Goal: Task Accomplishment & Management: Use online tool/utility

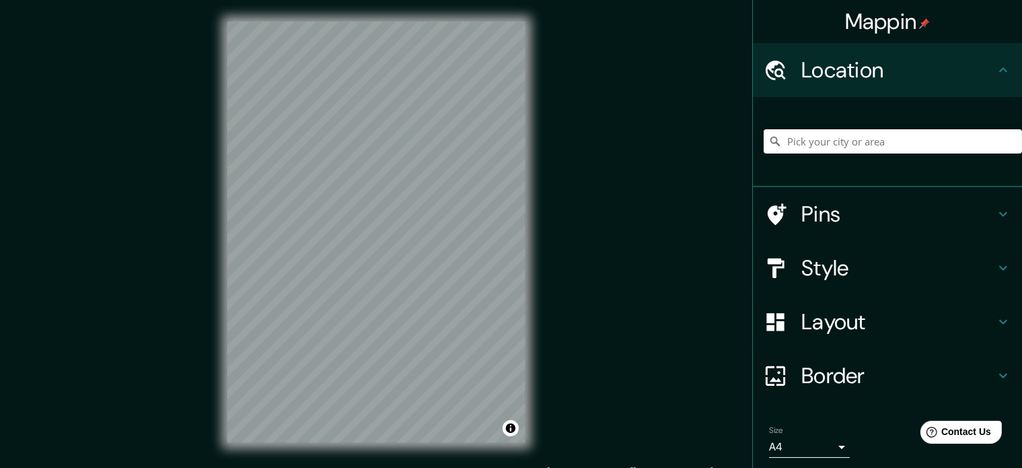
click at [995, 266] on icon at bounding box center [1003, 268] width 16 height 16
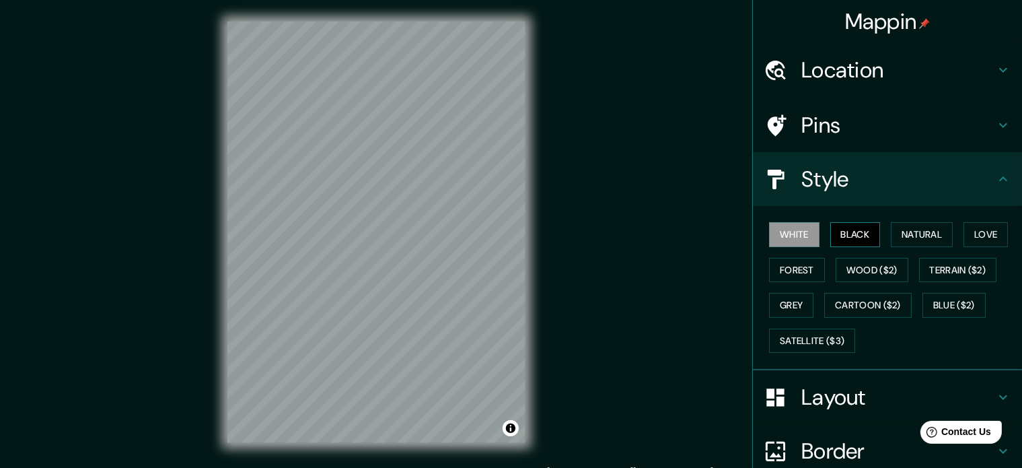
click at [852, 230] on button "Black" at bounding box center [855, 234] width 50 height 25
click at [778, 234] on button "White" at bounding box center [794, 234] width 50 height 25
click at [923, 236] on button "Natural" at bounding box center [922, 234] width 62 height 25
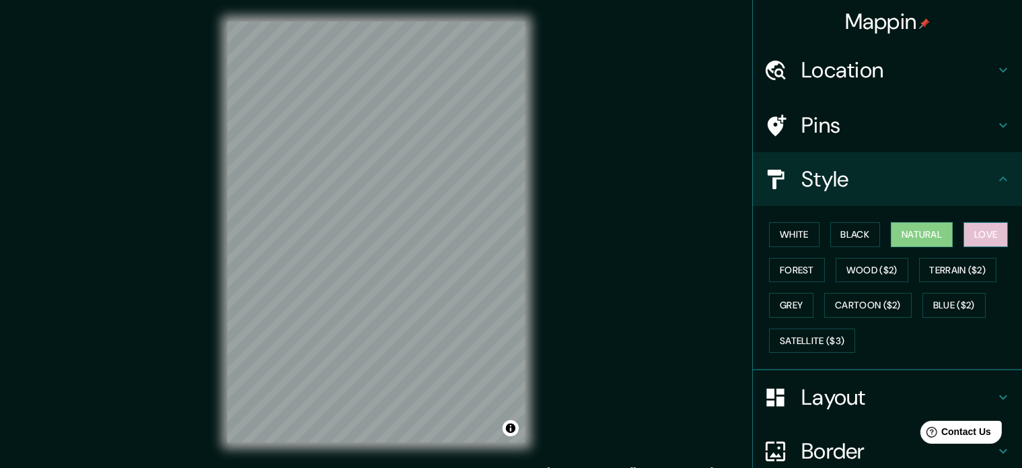
click at [978, 236] on button "Love" at bounding box center [986, 234] width 44 height 25
click at [924, 231] on button "Natural" at bounding box center [922, 234] width 62 height 25
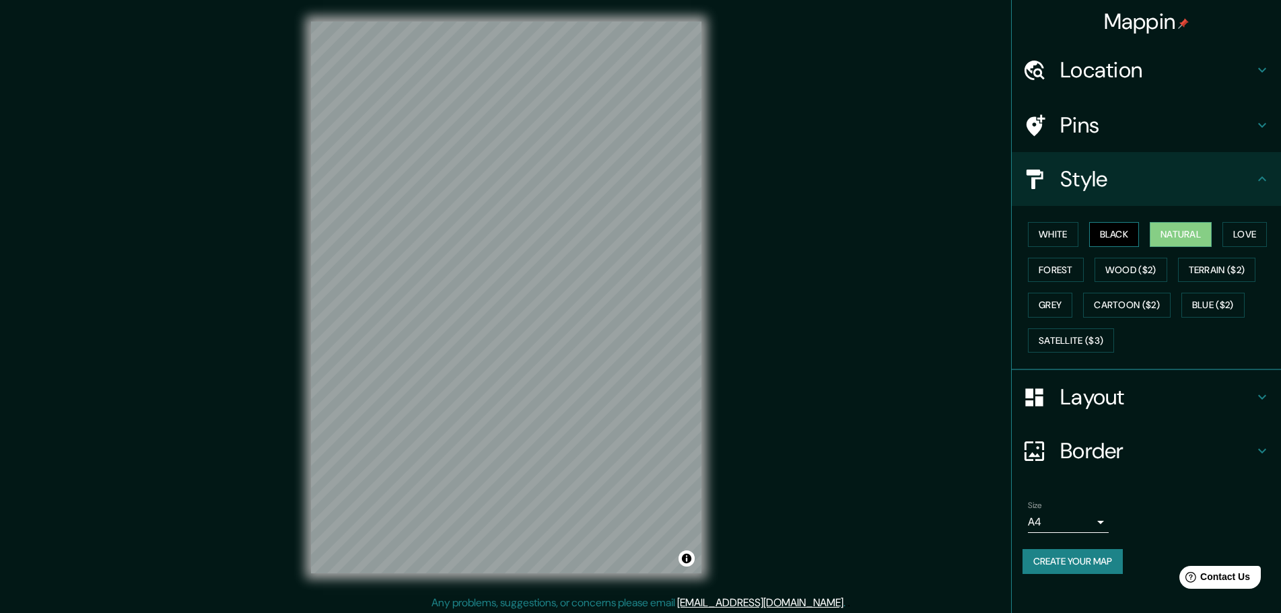
click at [1022, 234] on button "Black" at bounding box center [1114, 234] width 50 height 25
click at [1022, 234] on button "Natural" at bounding box center [1180, 234] width 62 height 25
click at [1022, 269] on button "Forest" at bounding box center [1056, 270] width 56 height 25
click at [1022, 304] on button "Grey" at bounding box center [1050, 305] width 44 height 25
click at [1022, 232] on button "White" at bounding box center [1053, 234] width 50 height 25
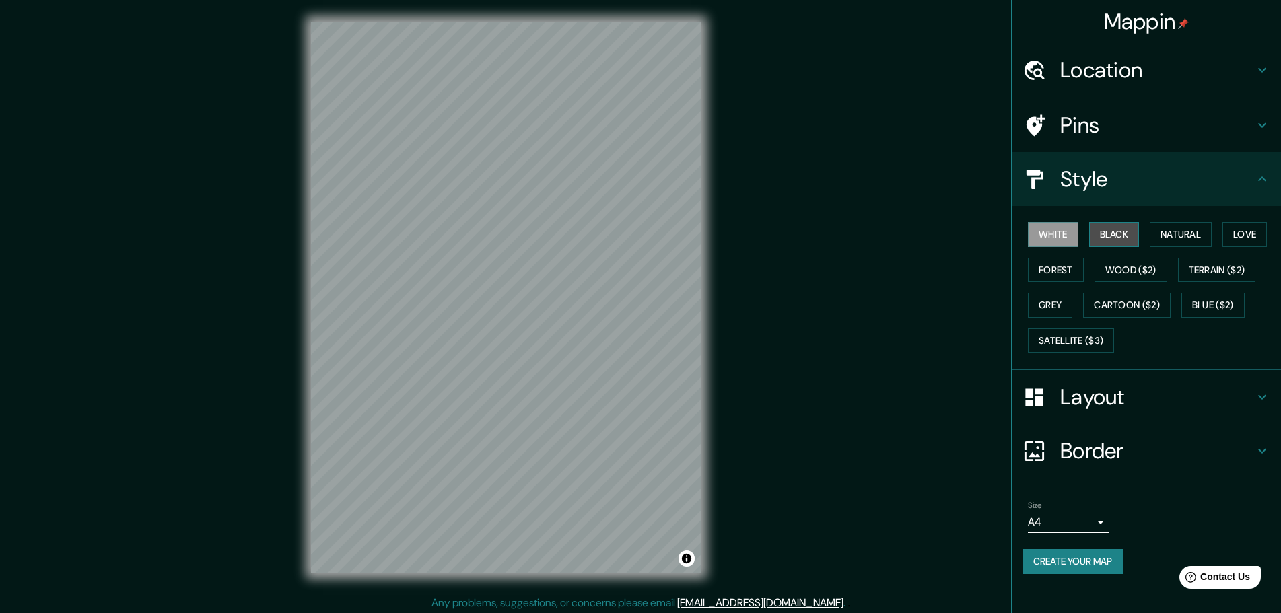
click at [1022, 239] on button "Black" at bounding box center [1114, 234] width 50 height 25
click at [1022, 238] on button "Natural" at bounding box center [1180, 234] width 62 height 25
click at [1022, 228] on button "Love" at bounding box center [1244, 234] width 44 height 25
click at [1022, 267] on button "Forest" at bounding box center [1056, 270] width 56 height 25
click at [1022, 269] on button "Wood ($2)" at bounding box center [1130, 270] width 73 height 25
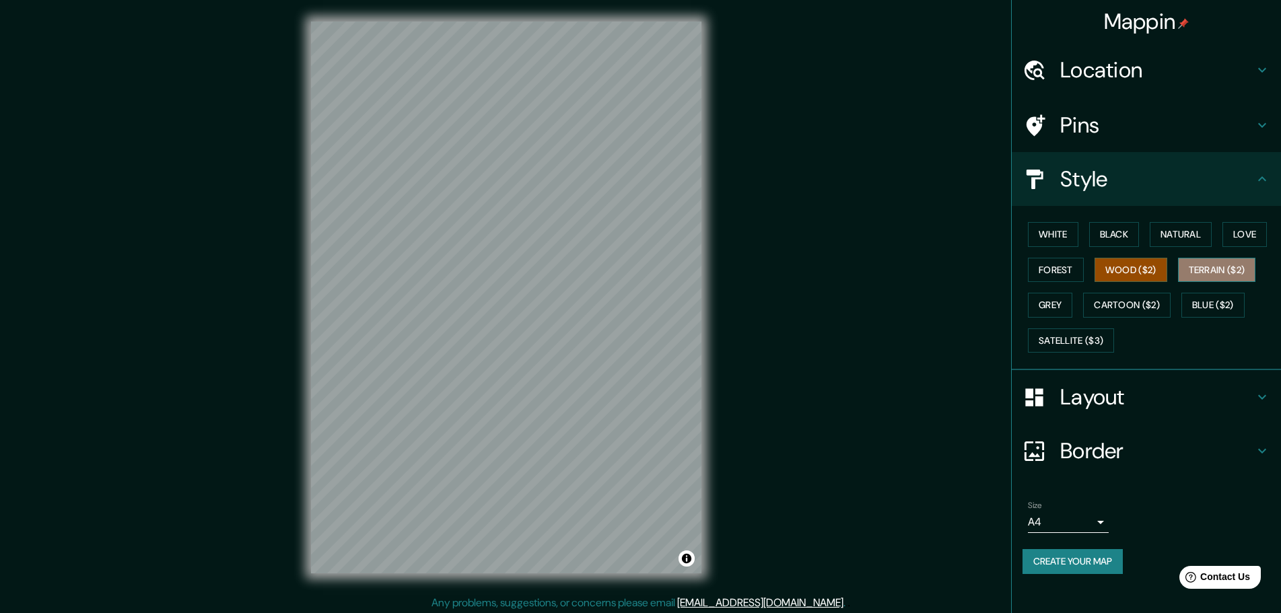
click at [1022, 270] on button "Terrain ($2)" at bounding box center [1217, 270] width 78 height 25
click at [1022, 277] on button "Wood ($2)" at bounding box center [1130, 270] width 73 height 25
click at [1022, 301] on button "Grey" at bounding box center [1050, 305] width 44 height 25
click at [1022, 400] on h4 "Layout" at bounding box center [1157, 397] width 194 height 27
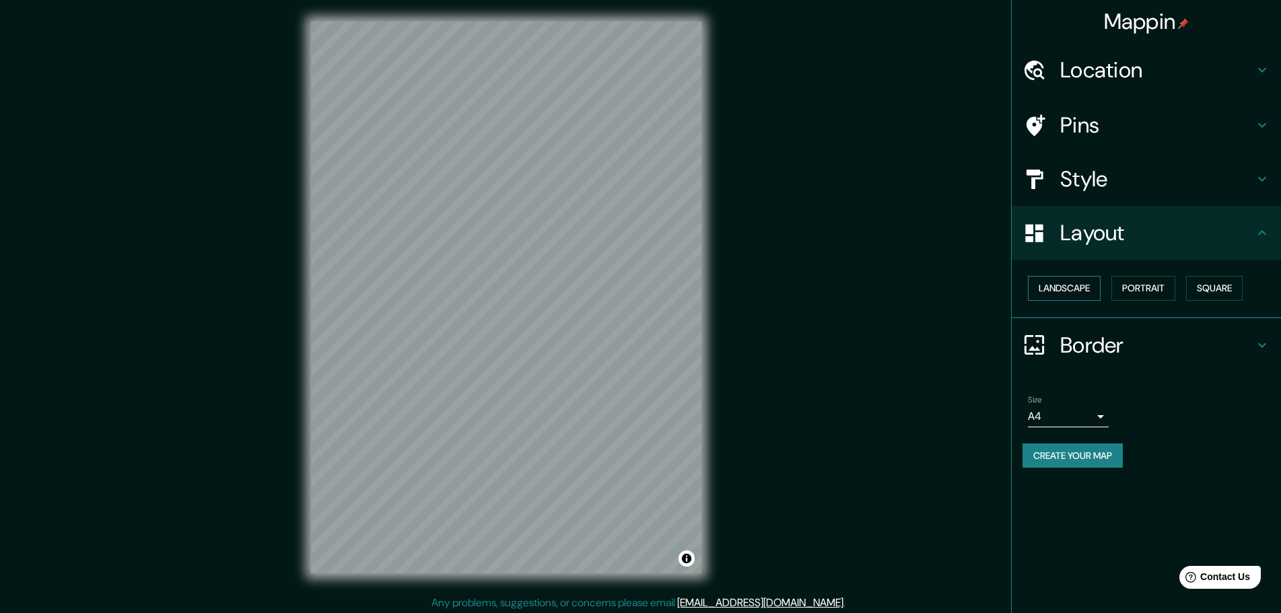
click at [1022, 281] on button "Landscape" at bounding box center [1064, 288] width 73 height 25
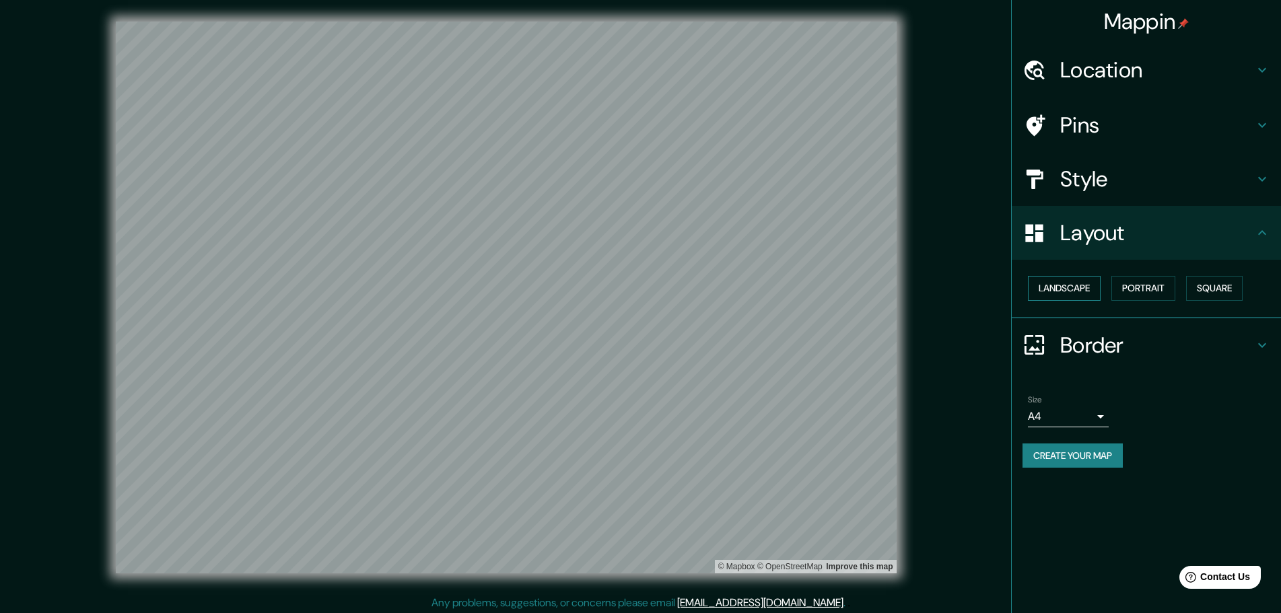
click at [1022, 285] on button "Landscape" at bounding box center [1064, 288] width 73 height 25
click at [1022, 281] on button "Portrait" at bounding box center [1143, 288] width 64 height 25
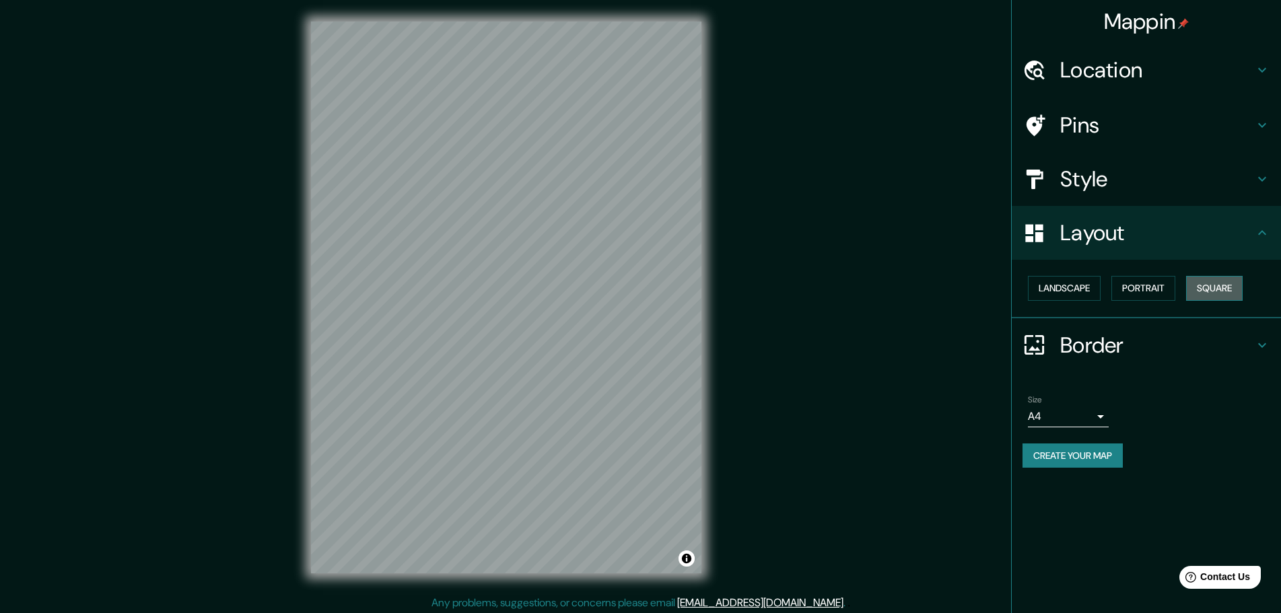
click at [1022, 286] on button "Square" at bounding box center [1214, 288] width 57 height 25
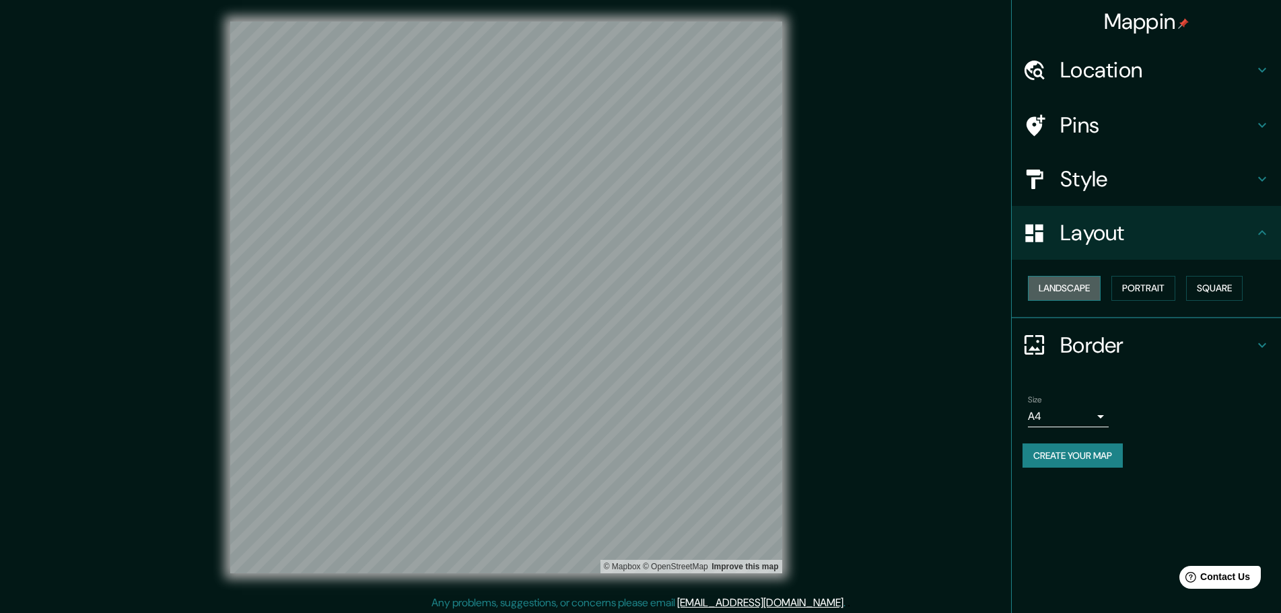
click at [1022, 281] on button "Landscape" at bounding box center [1064, 288] width 73 height 25
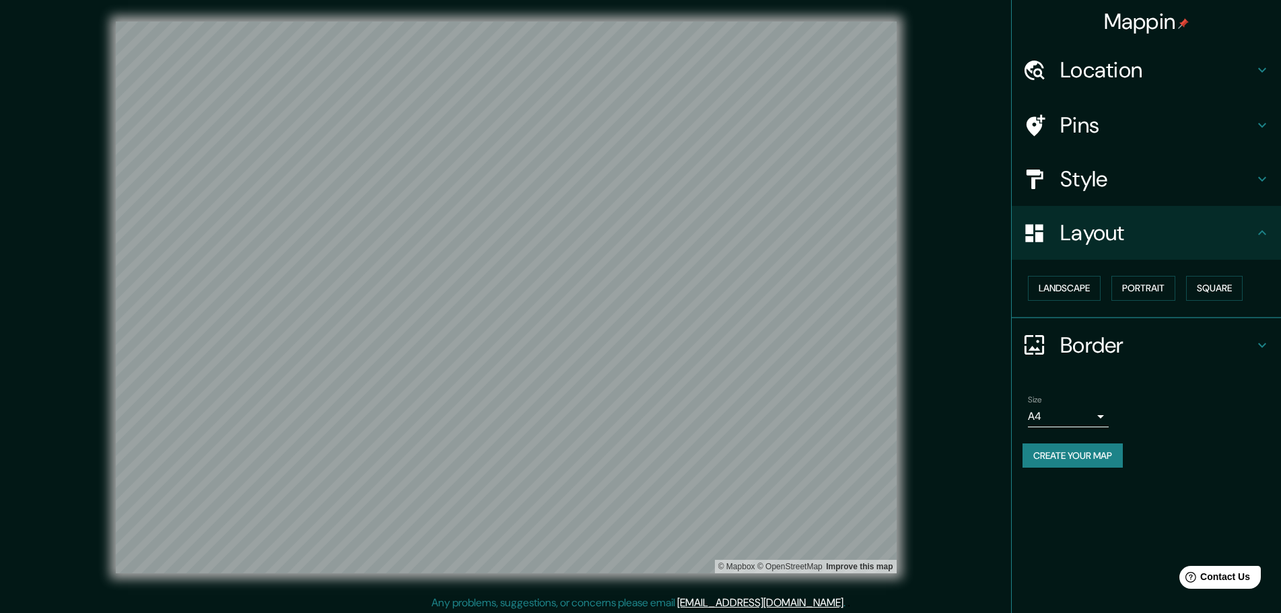
click at [1022, 180] on h4 "Style" at bounding box center [1157, 179] width 194 height 27
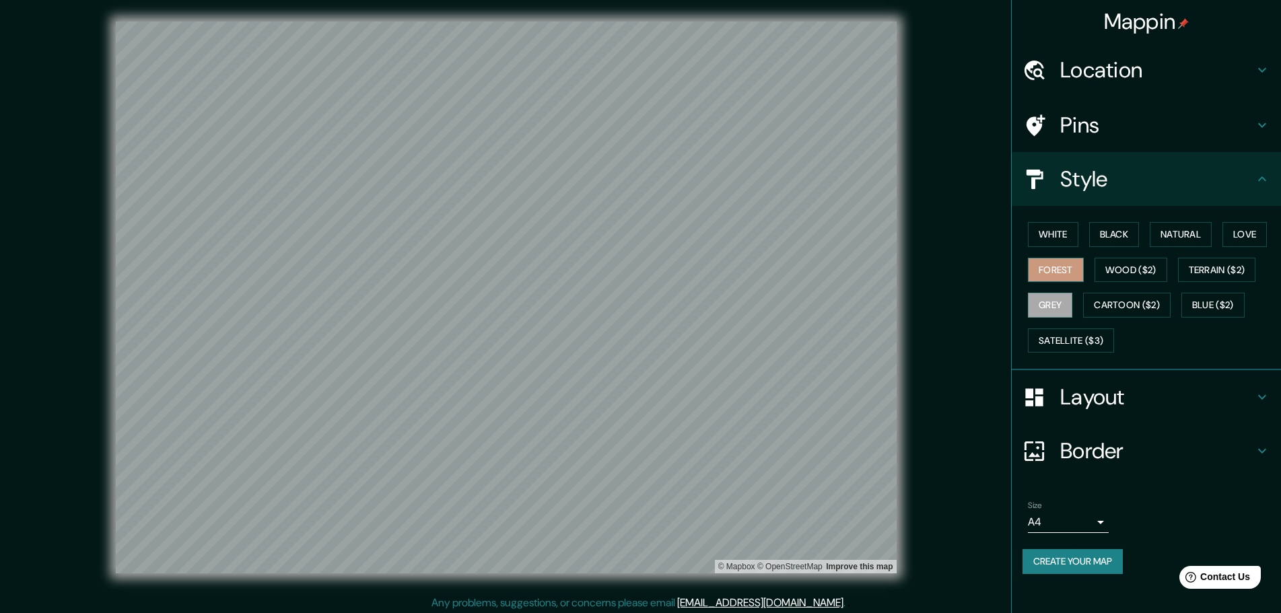
click at [1022, 265] on button "Forest" at bounding box center [1056, 270] width 56 height 25
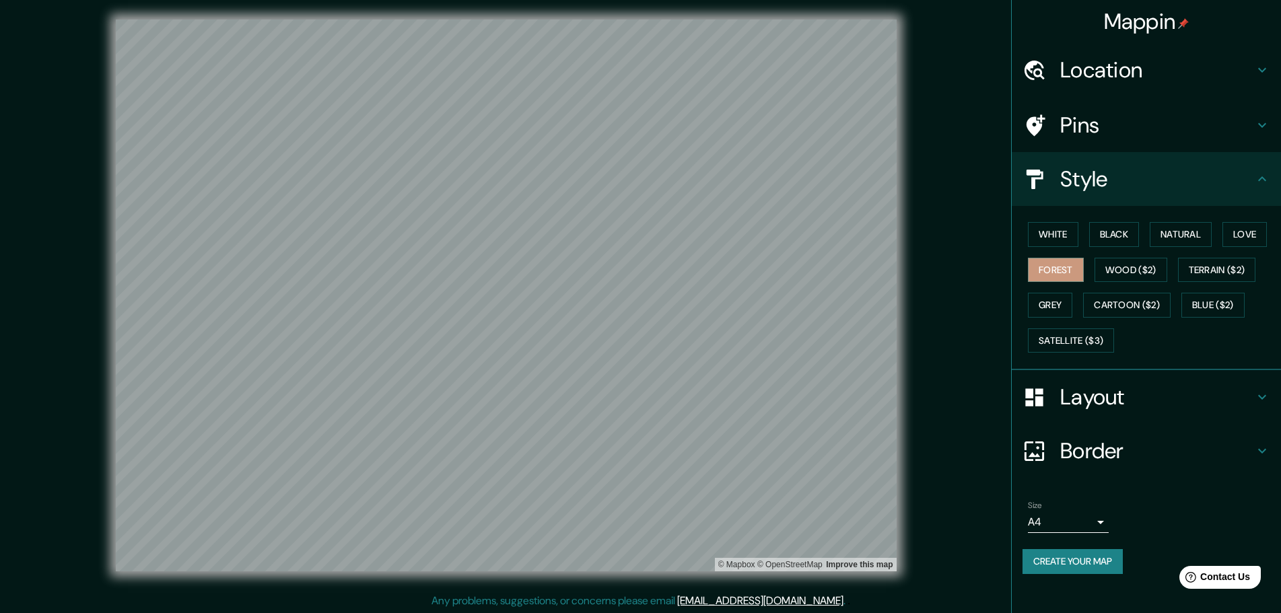
scroll to position [3, 0]
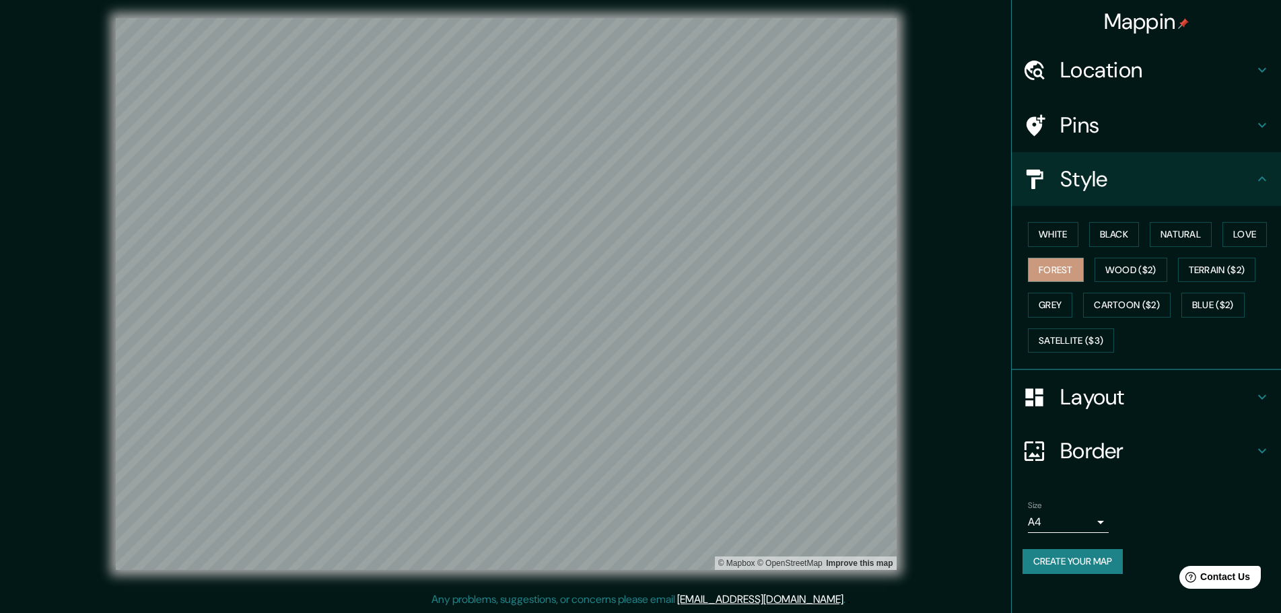
click at [1022, 444] on icon at bounding box center [1262, 451] width 16 height 16
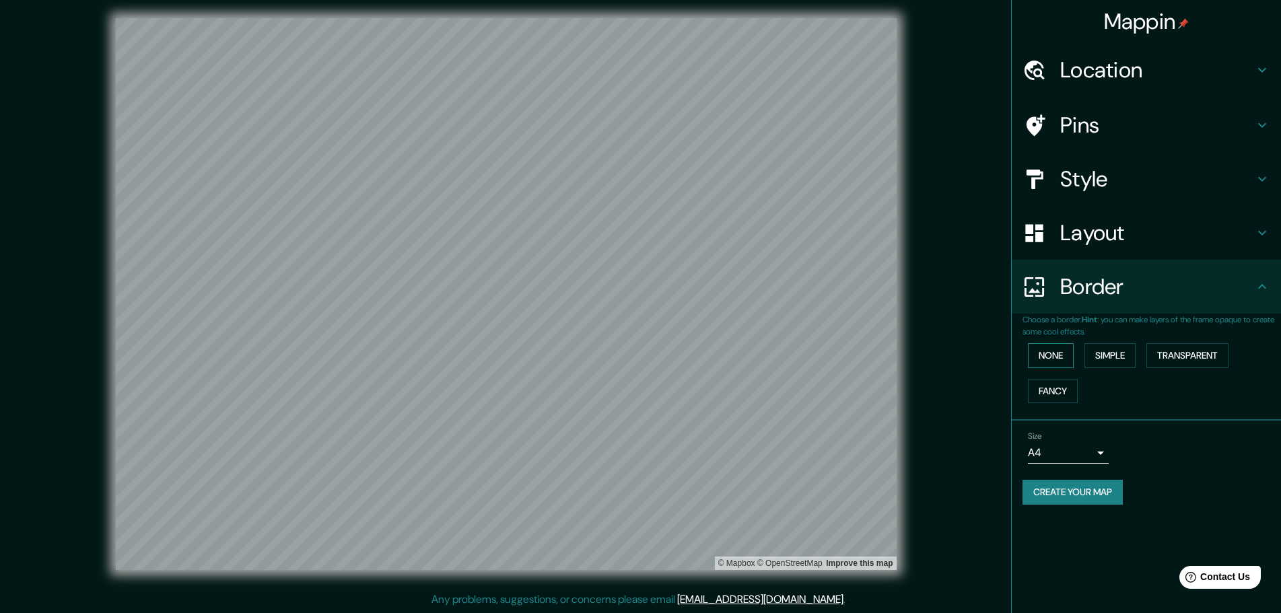
click at [1022, 358] on button "None" at bounding box center [1051, 355] width 46 height 25
click at [1022, 359] on button "Simple" at bounding box center [1109, 355] width 51 height 25
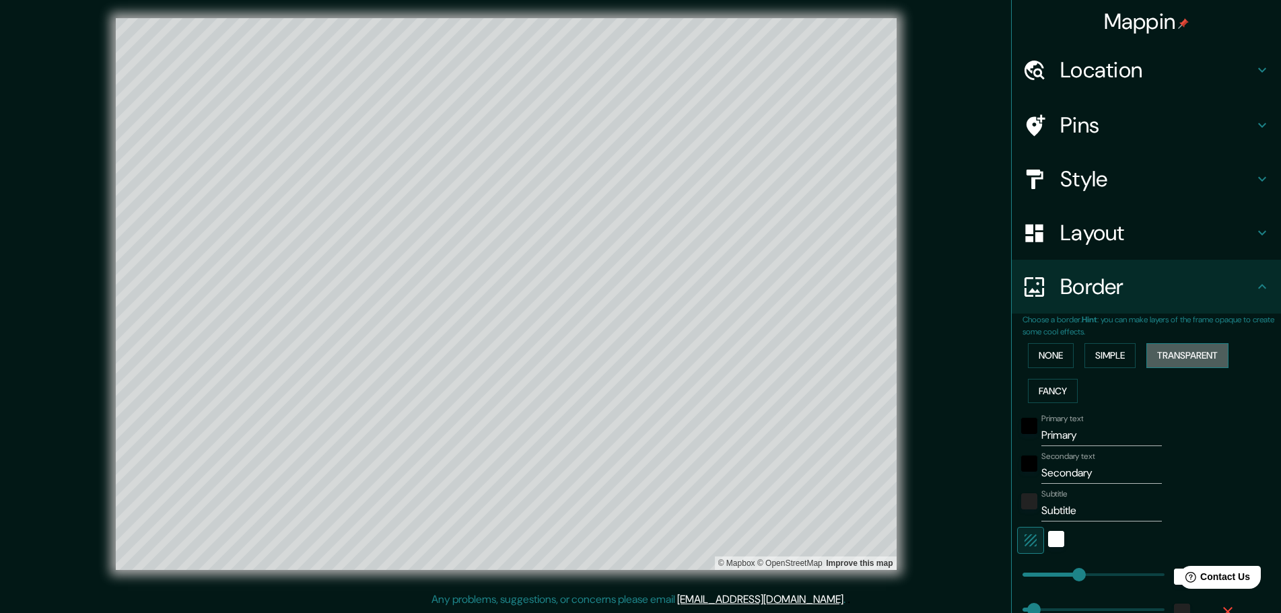
click at [1022, 358] on button "Transparent" at bounding box center [1187, 355] width 82 height 25
click at [1022, 396] on button "Fancy" at bounding box center [1053, 391] width 50 height 25
click at [1022, 357] on button "None" at bounding box center [1051, 355] width 46 height 25
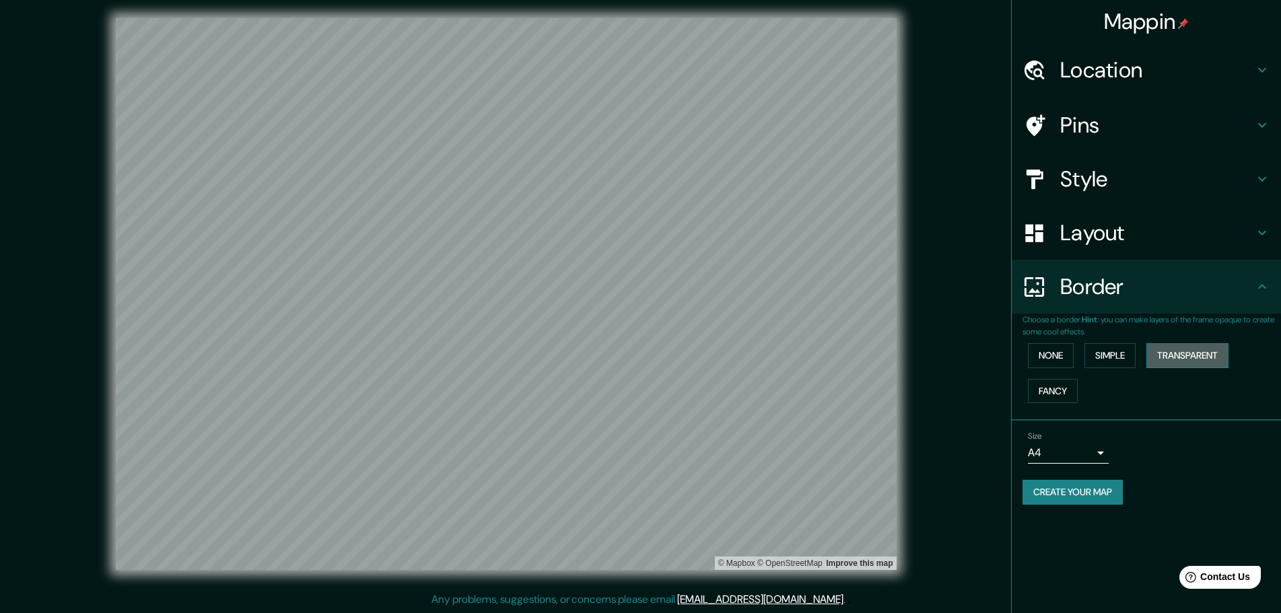
click at [1022, 354] on button "Transparent" at bounding box center [1187, 355] width 82 height 25
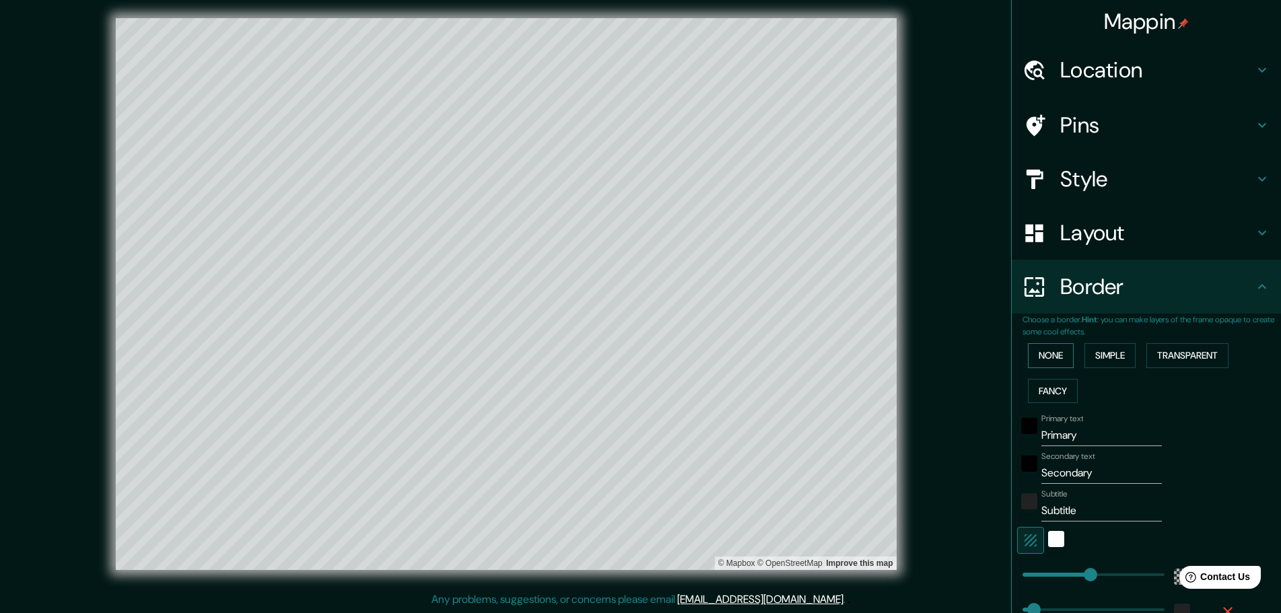
click at [1022, 345] on button "None" at bounding box center [1051, 355] width 46 height 25
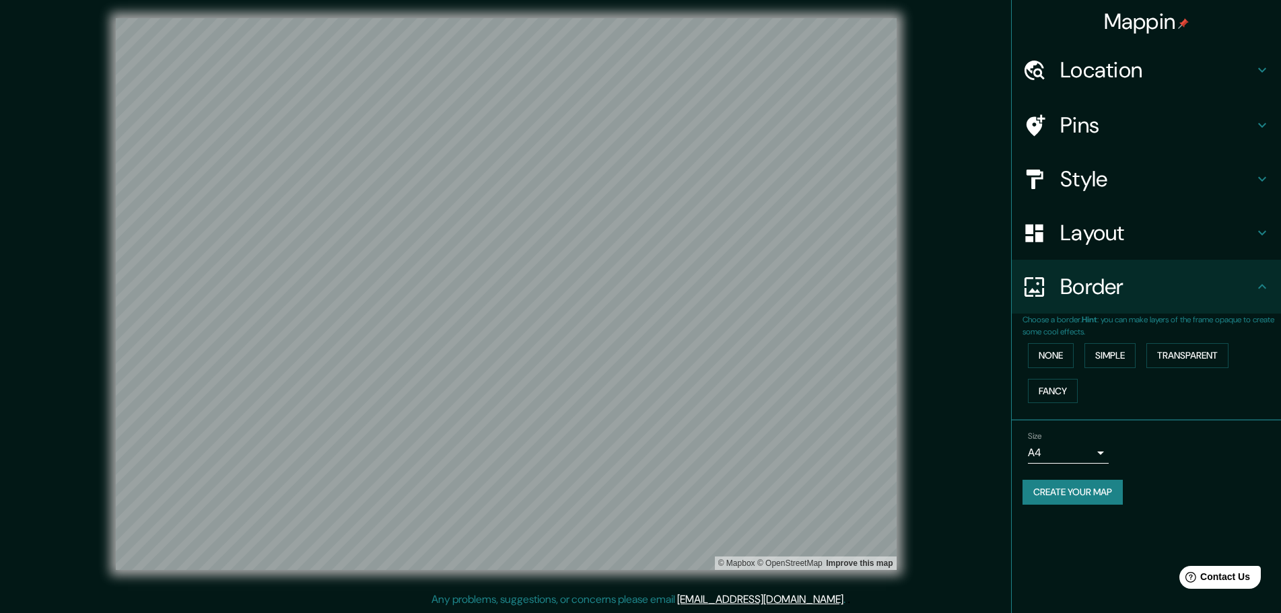
click at [1022, 467] on button "Create your map" at bounding box center [1072, 492] width 100 height 25
click at [1022, 180] on icon at bounding box center [1262, 179] width 8 height 5
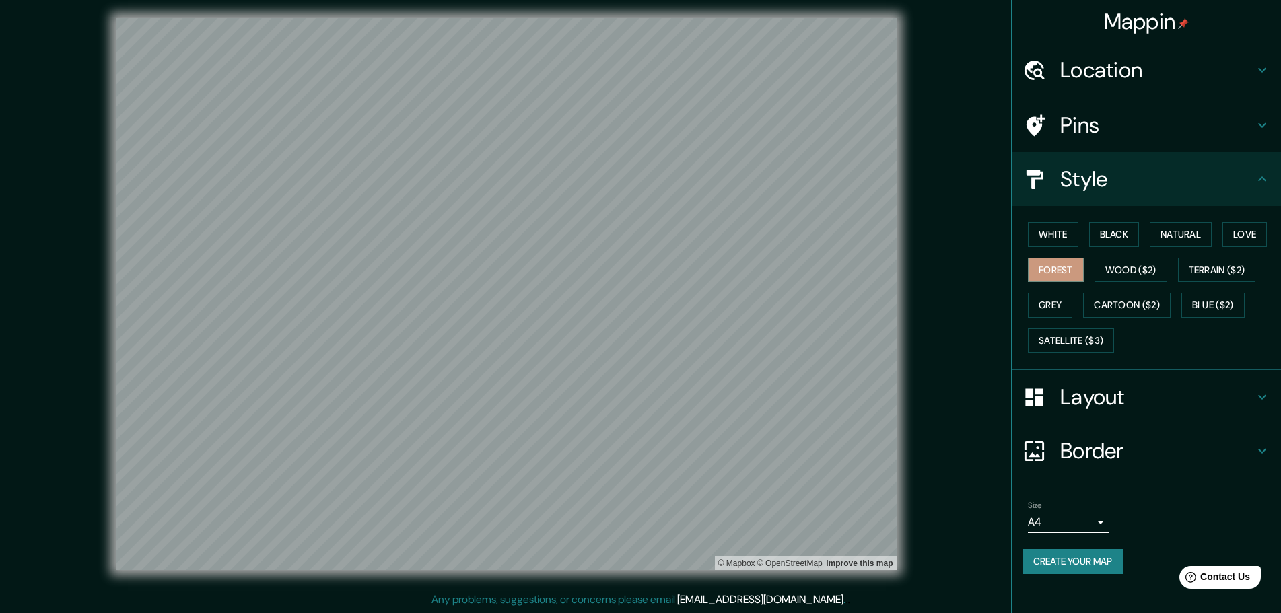
click at [1022, 67] on icon at bounding box center [1262, 70] width 16 height 16
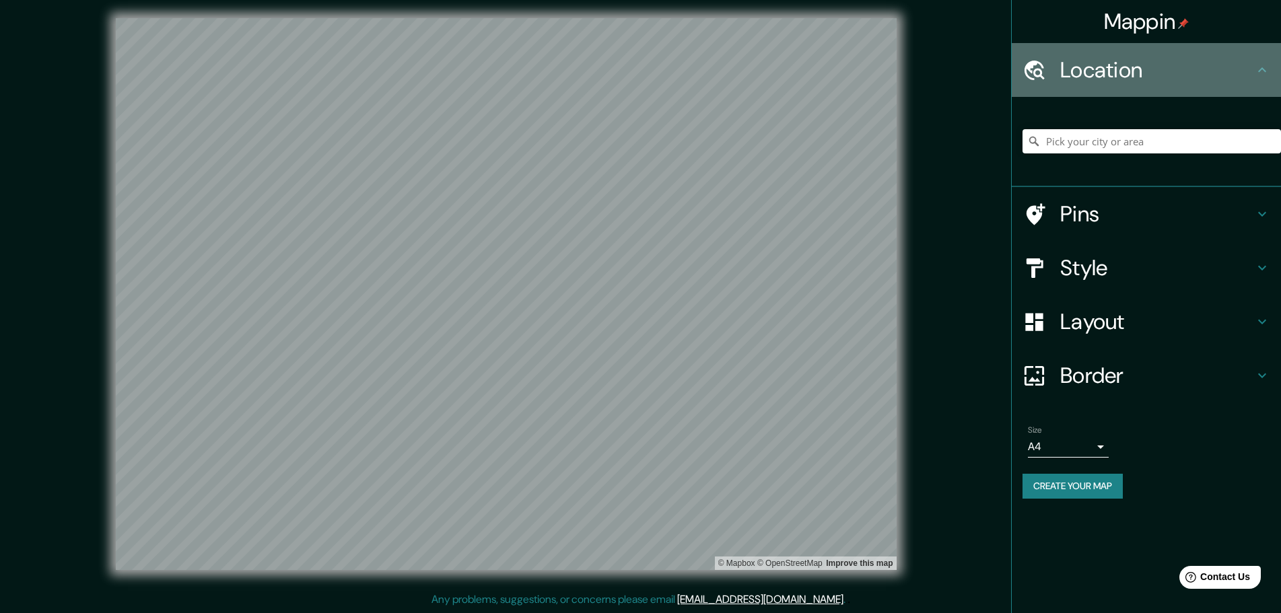
click at [1022, 68] on icon at bounding box center [1262, 69] width 8 height 5
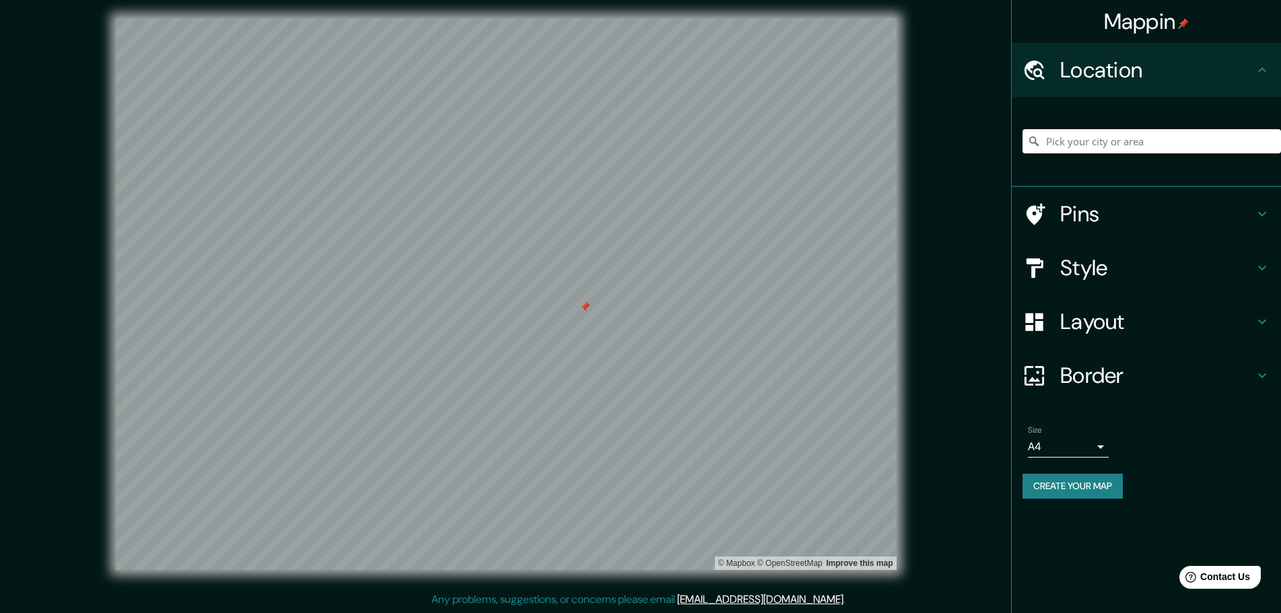
drag, startPoint x: 556, startPoint y: 308, endPoint x: 585, endPoint y: 308, distance: 29.6
click at [585, 308] on div at bounding box center [584, 306] width 11 height 11
click at [1022, 71] on icon at bounding box center [1262, 70] width 16 height 16
click at [1022, 69] on icon at bounding box center [1262, 70] width 16 height 16
click at [1022, 213] on h4 "Pins" at bounding box center [1157, 214] width 194 height 27
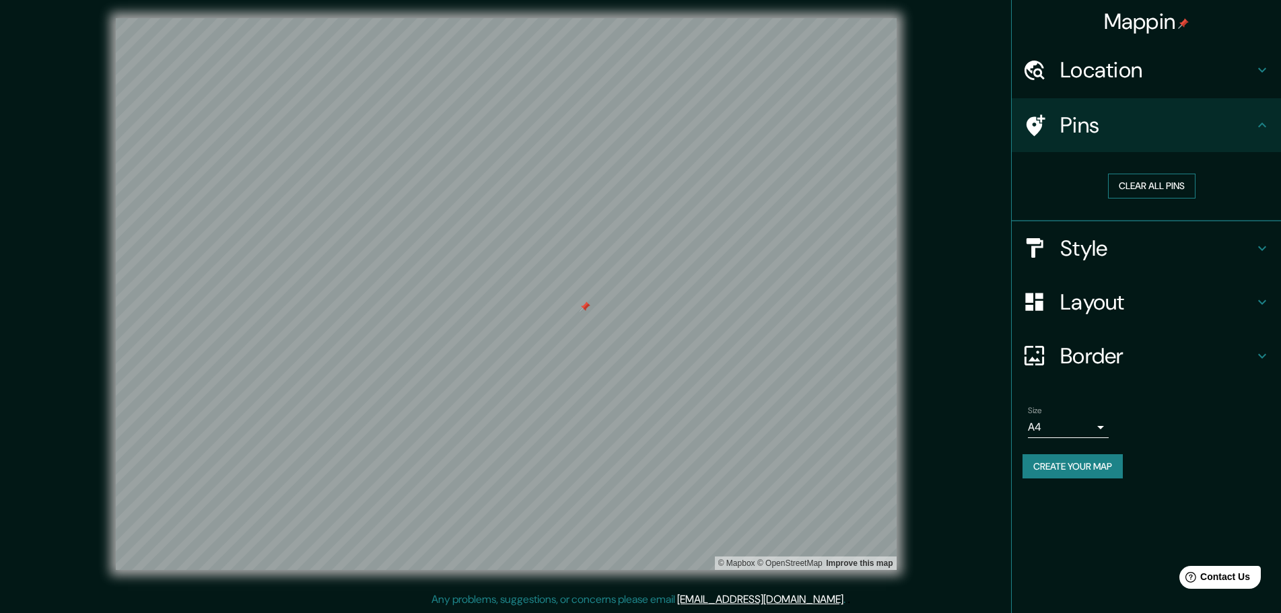
click at [1022, 184] on button "Clear all pins" at bounding box center [1151, 186] width 87 height 25
click at [1022, 191] on button "Clear all pins" at bounding box center [1151, 186] width 87 height 25
click at [1022, 131] on h4 "Pins" at bounding box center [1157, 125] width 194 height 27
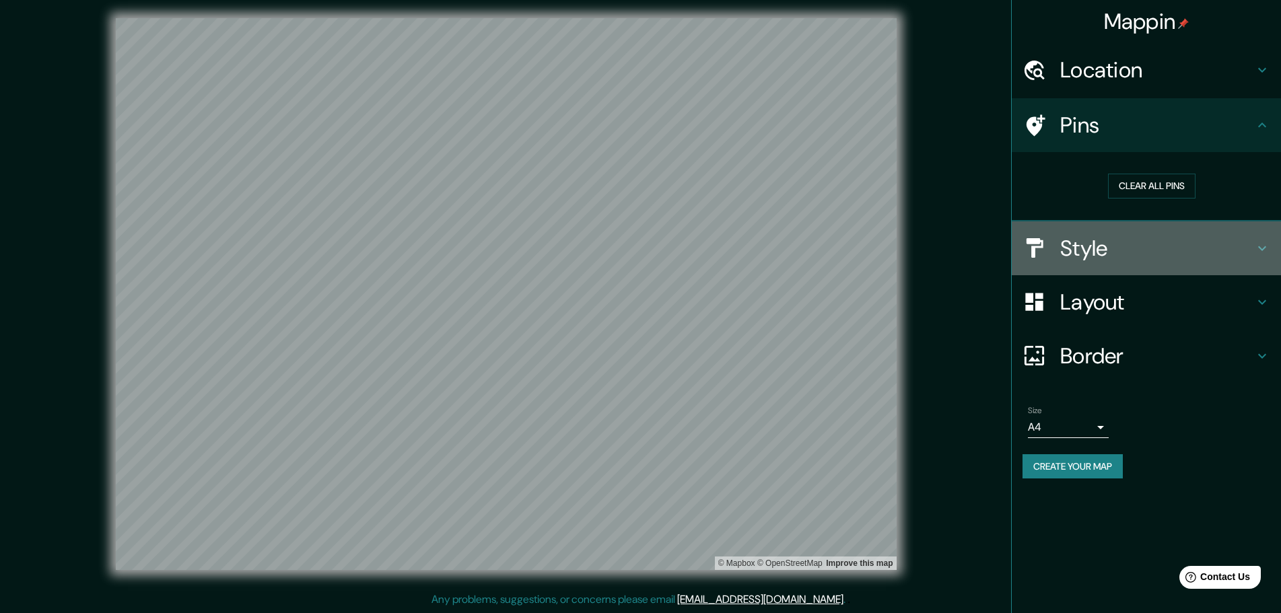
click at [1022, 254] on h4 "Style" at bounding box center [1157, 248] width 194 height 27
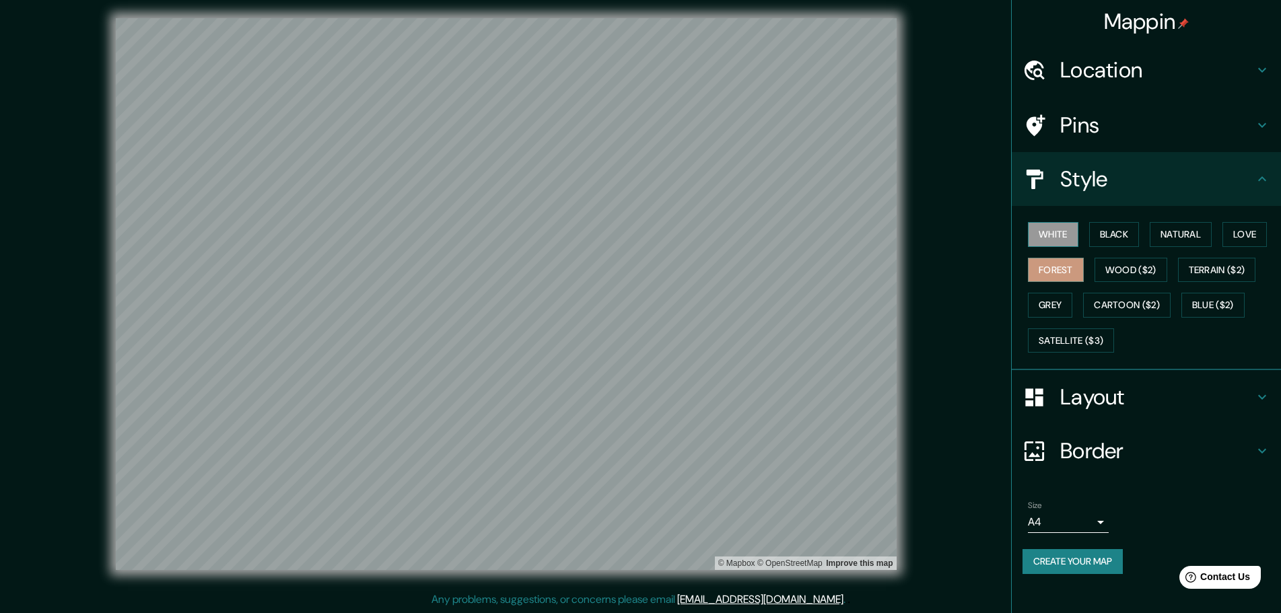
click at [1022, 240] on button "White" at bounding box center [1053, 234] width 50 height 25
click at [1022, 276] on button "Forest" at bounding box center [1056, 270] width 56 height 25
click at [1022, 391] on h4 "Layout" at bounding box center [1157, 397] width 194 height 27
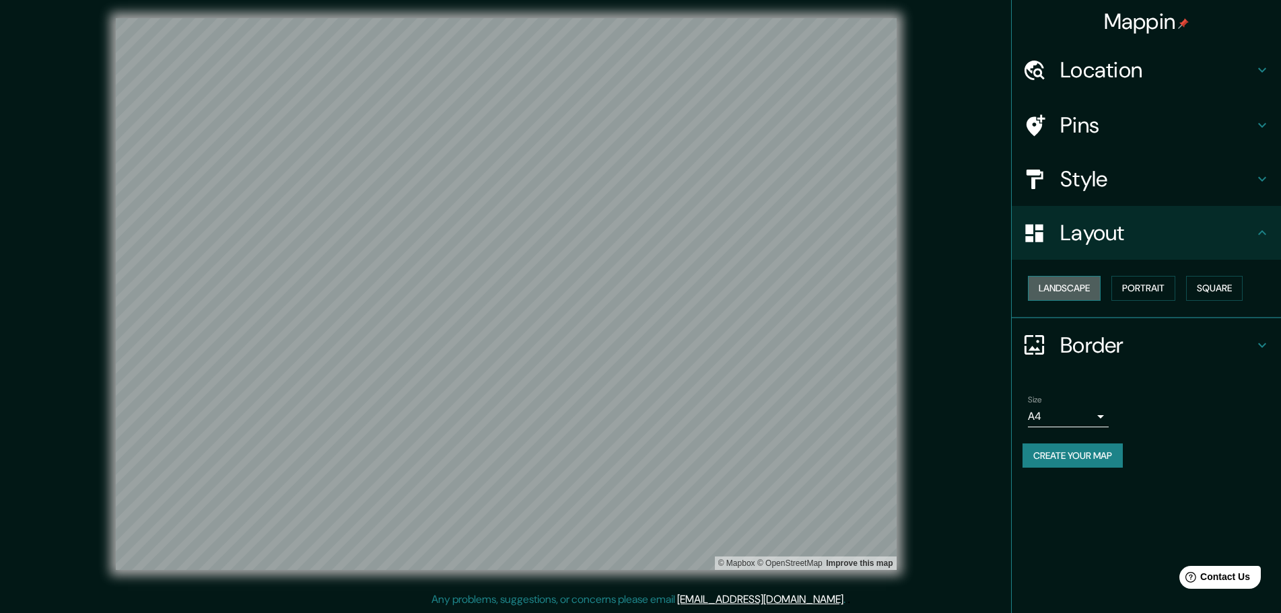
click at [1022, 279] on button "Landscape" at bounding box center [1064, 288] width 73 height 25
click at [1022, 285] on button "Portrait" at bounding box center [1143, 288] width 64 height 25
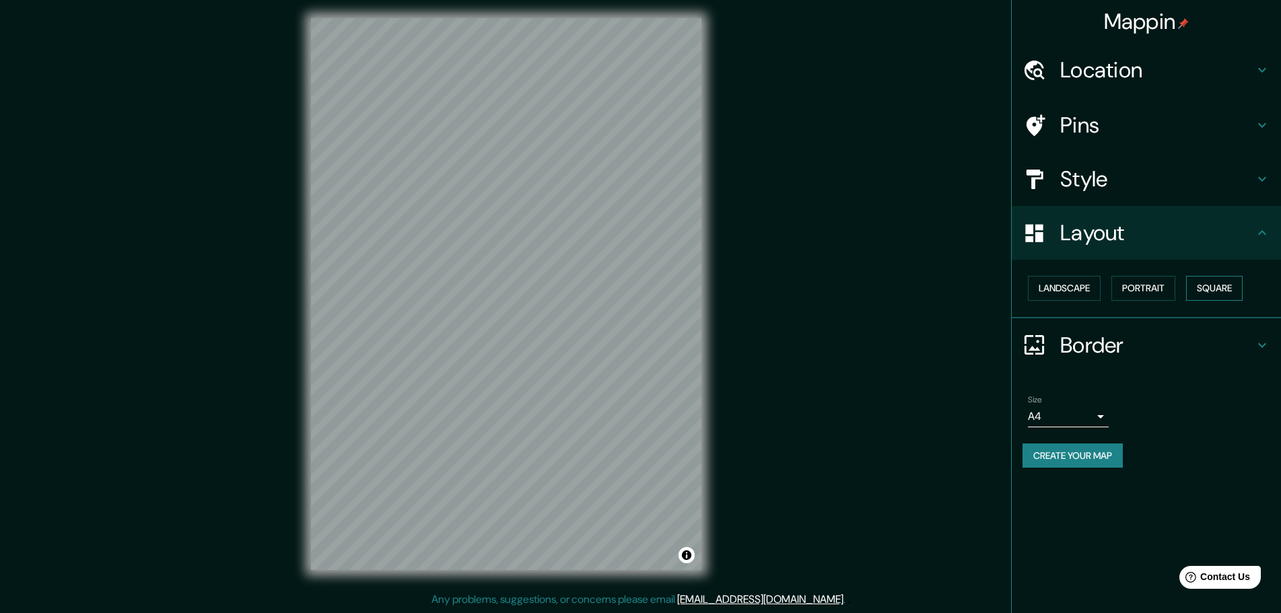
click at [1022, 285] on button "Square" at bounding box center [1214, 288] width 57 height 25
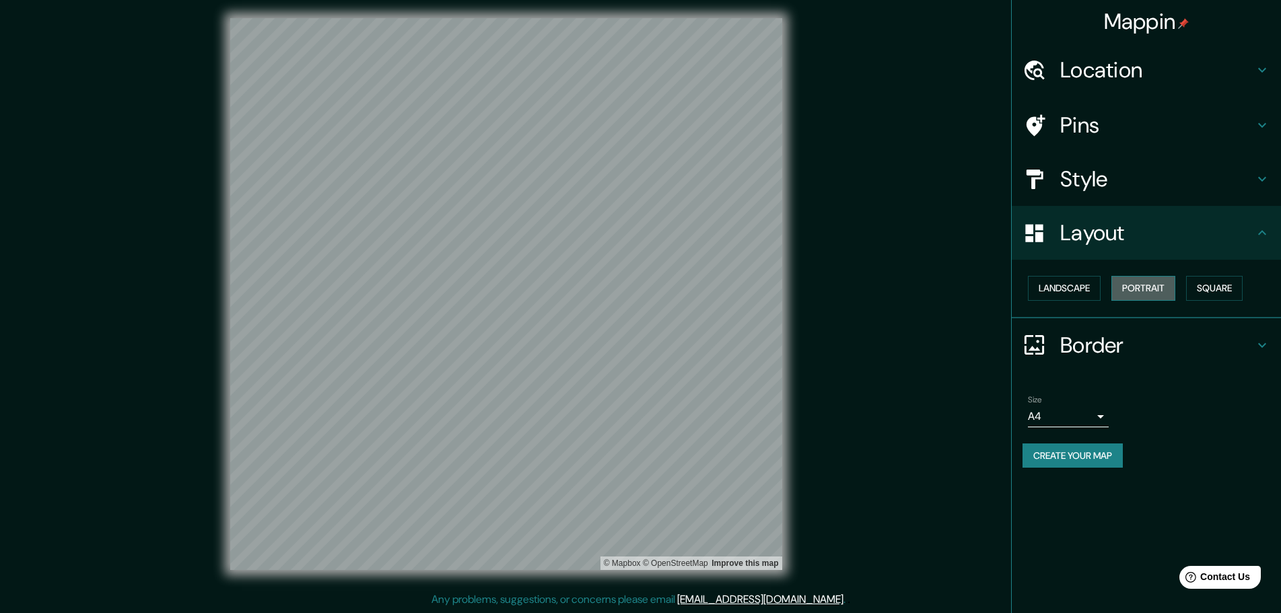
click at [1022, 278] on button "Portrait" at bounding box center [1143, 288] width 64 height 25
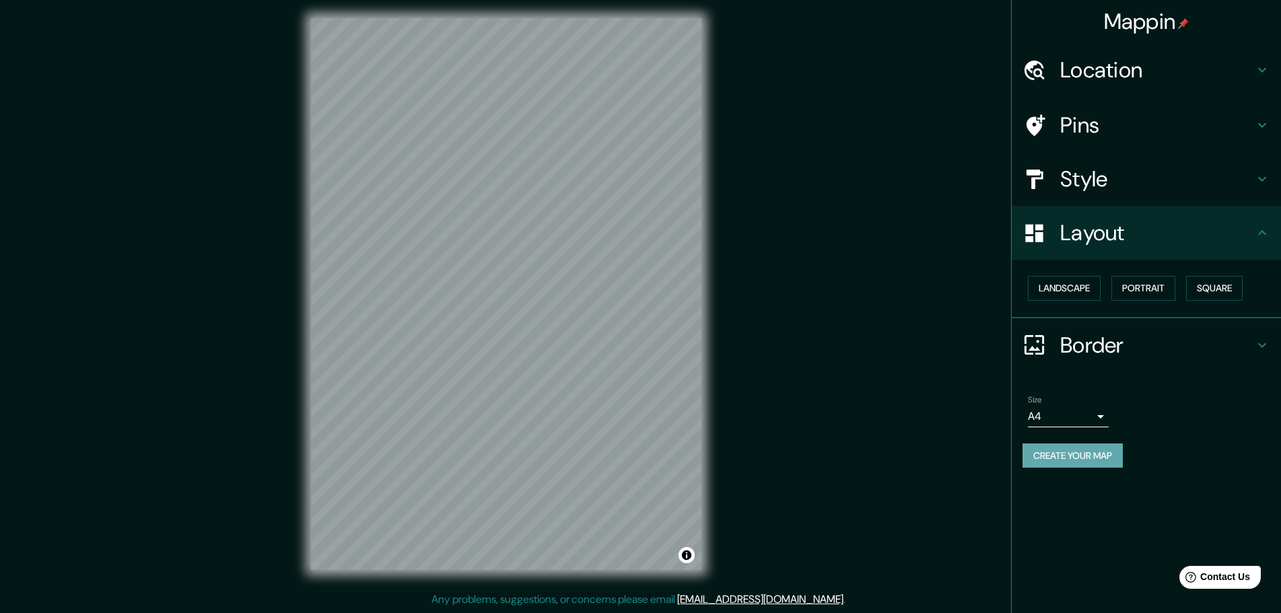
click at [1022, 456] on button "Create your map" at bounding box center [1072, 455] width 100 height 25
click at [1022, 415] on body "Mappin Location Pins Style Layout Landscape Portrait Square Border Choose a bor…" at bounding box center [640, 303] width 1281 height 613
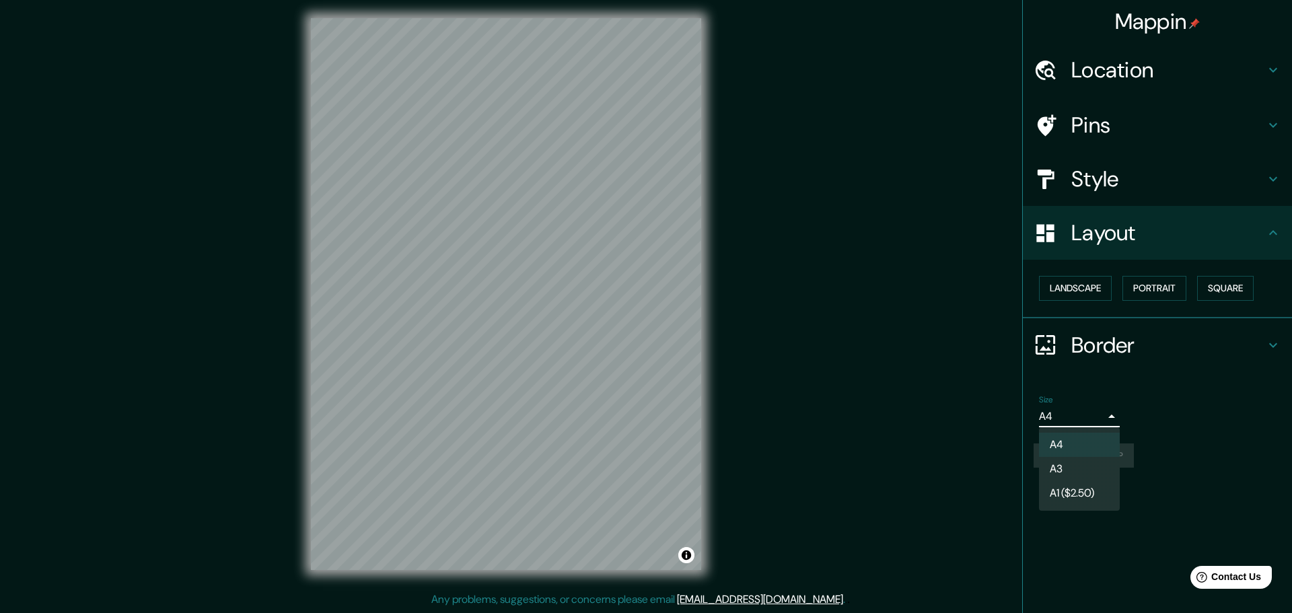
click at [1022, 417] on div at bounding box center [646, 306] width 1292 height 613
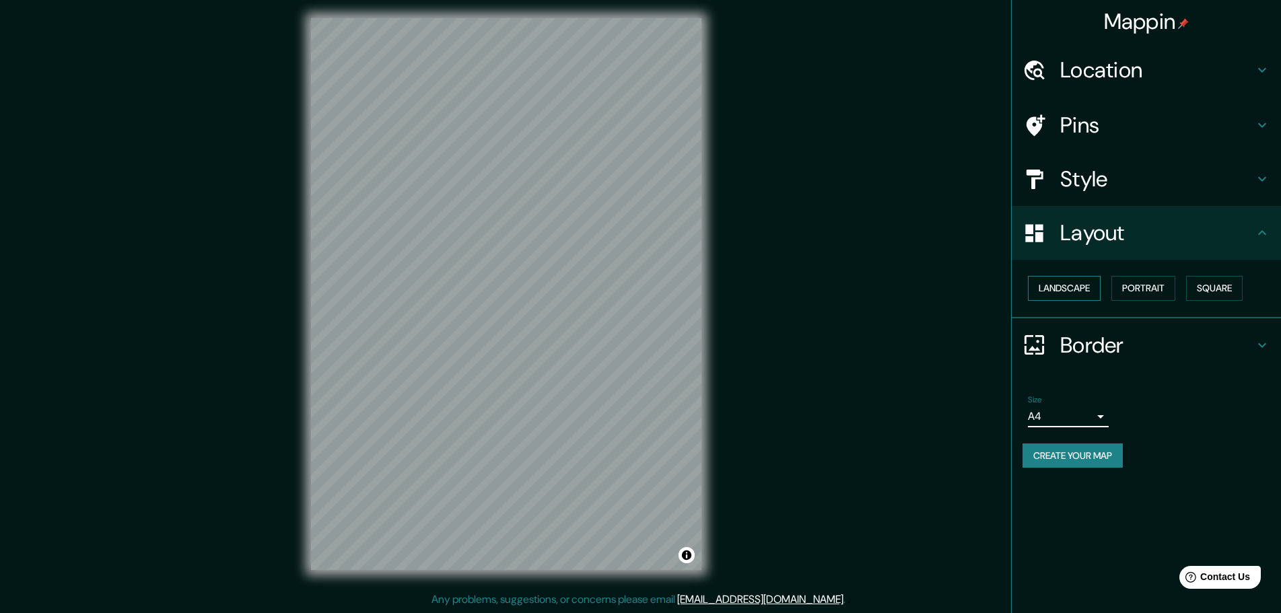
click at [1022, 279] on button "Landscape" at bounding box center [1064, 288] width 73 height 25
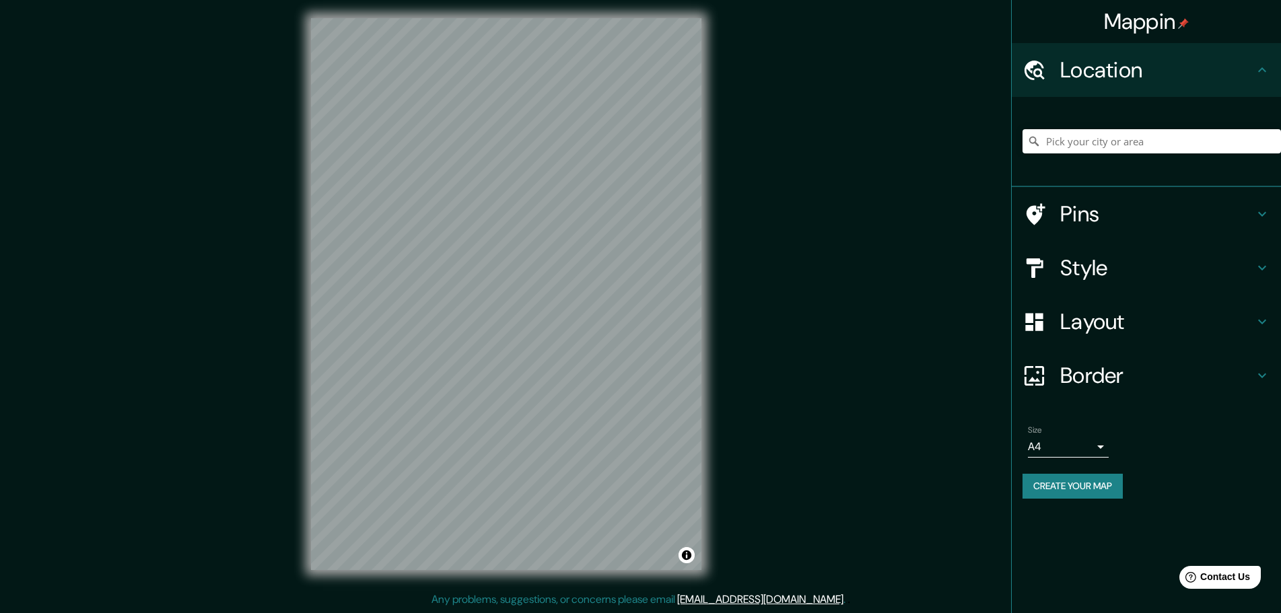
click at [1044, 485] on button "Create your map" at bounding box center [1072, 486] width 100 height 25
click at [1221, 263] on h4 "Style" at bounding box center [1157, 267] width 194 height 27
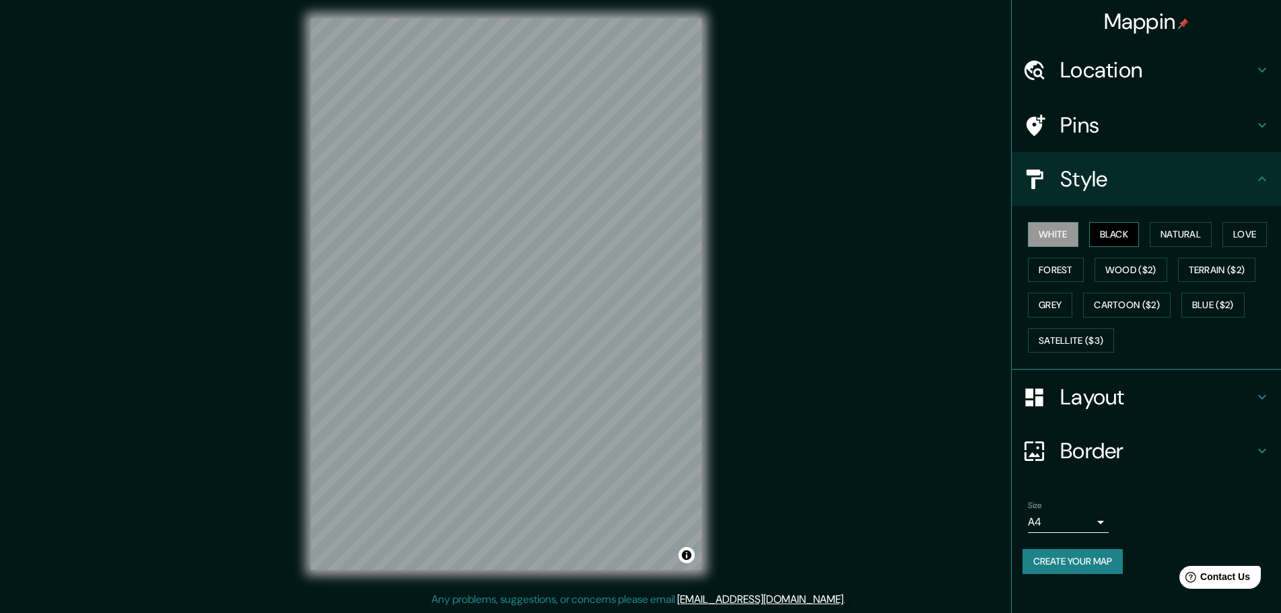
click at [1100, 229] on button "Black" at bounding box center [1114, 234] width 50 height 25
click at [1058, 309] on button "Grey" at bounding box center [1050, 305] width 44 height 25
click at [1059, 265] on button "Forest" at bounding box center [1056, 270] width 56 height 25
click at [1044, 565] on button "Create your map" at bounding box center [1072, 561] width 100 height 25
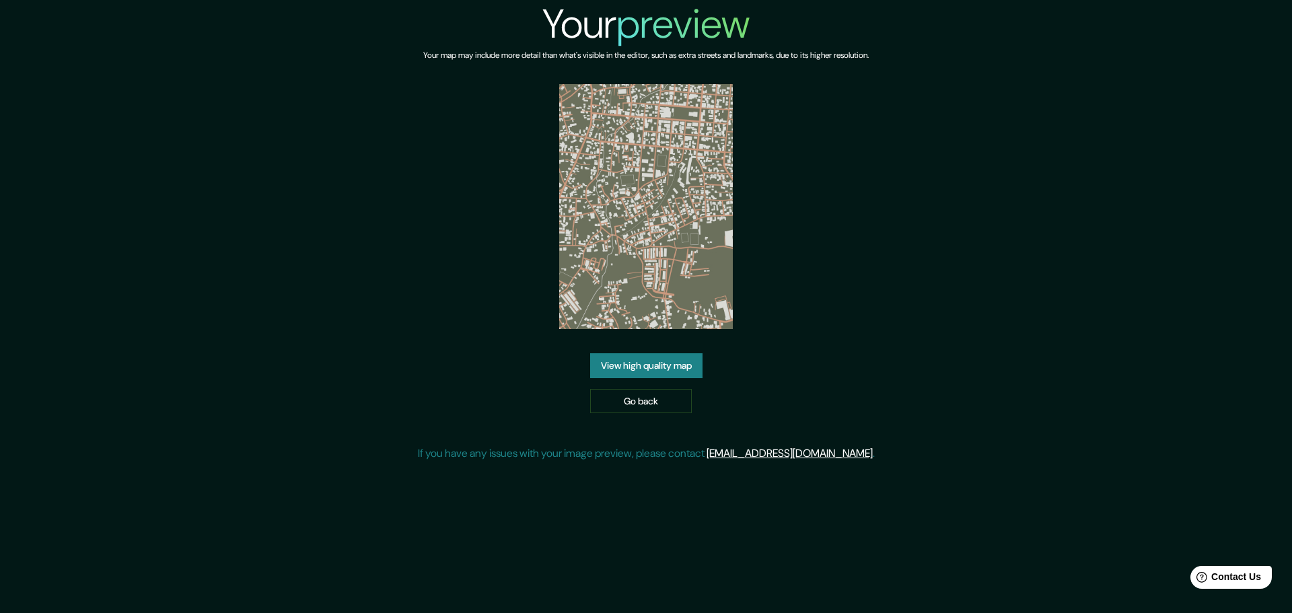
click at [645, 369] on link "View high quality map" at bounding box center [646, 365] width 112 height 25
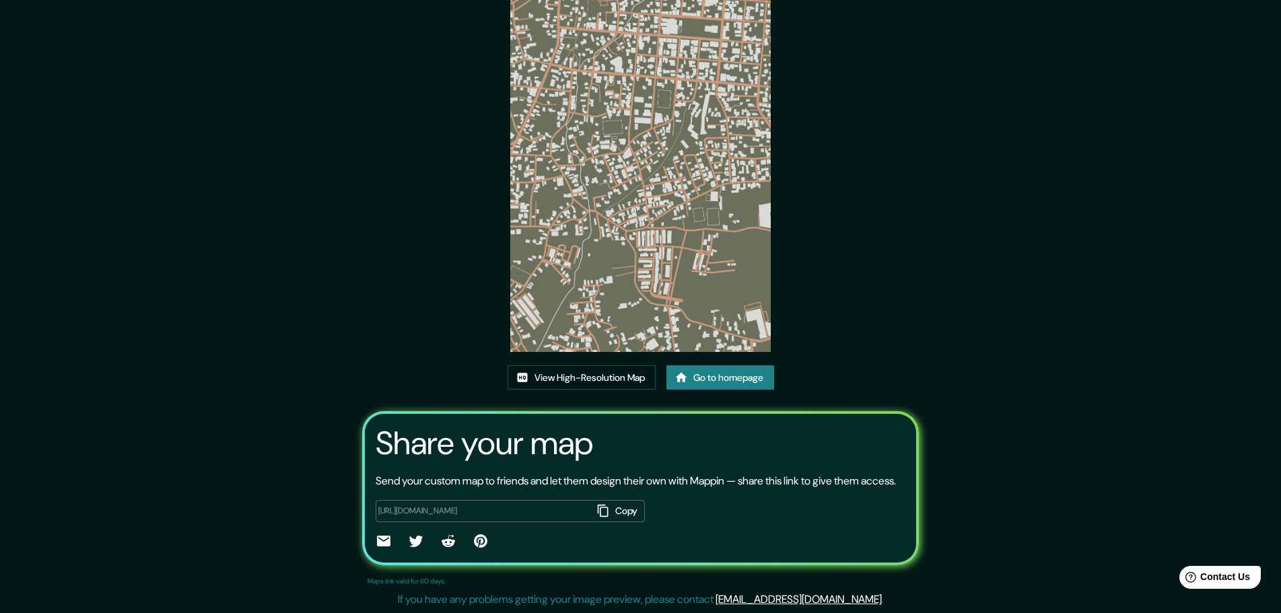
scroll to position [92, 0]
click at [575, 365] on link "View High-Resolution Map" at bounding box center [581, 377] width 148 height 25
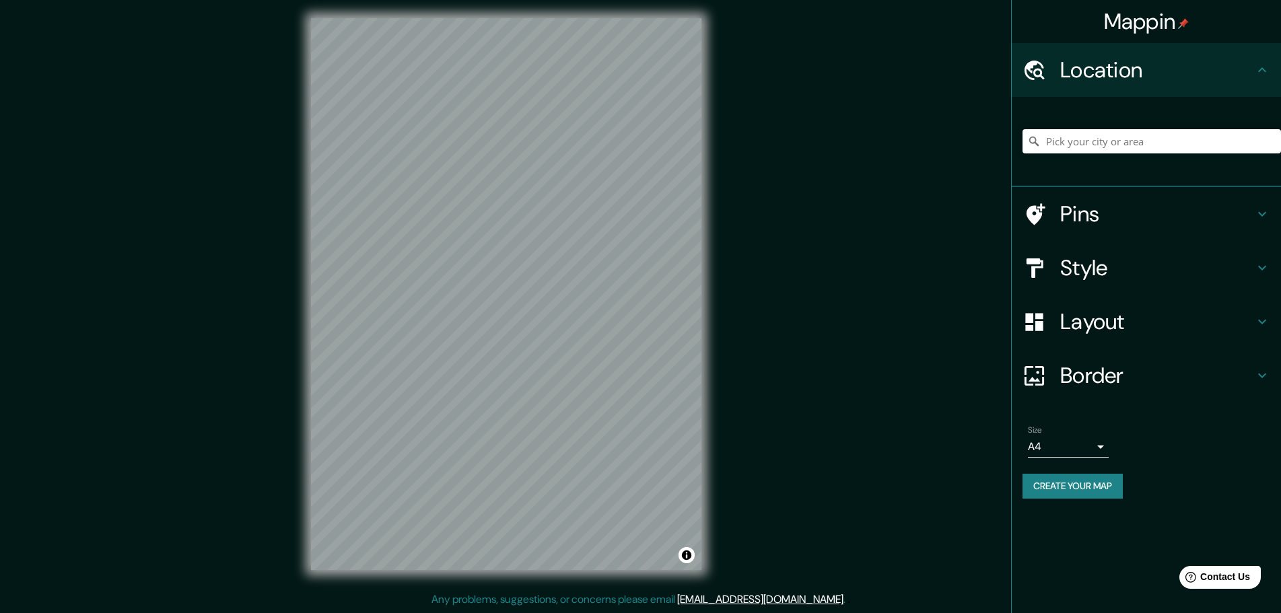
click at [726, 316] on div "Mappin Location Pins Style Layout Border Choose a border. Hint : you can make l…" at bounding box center [640, 305] width 1281 height 616
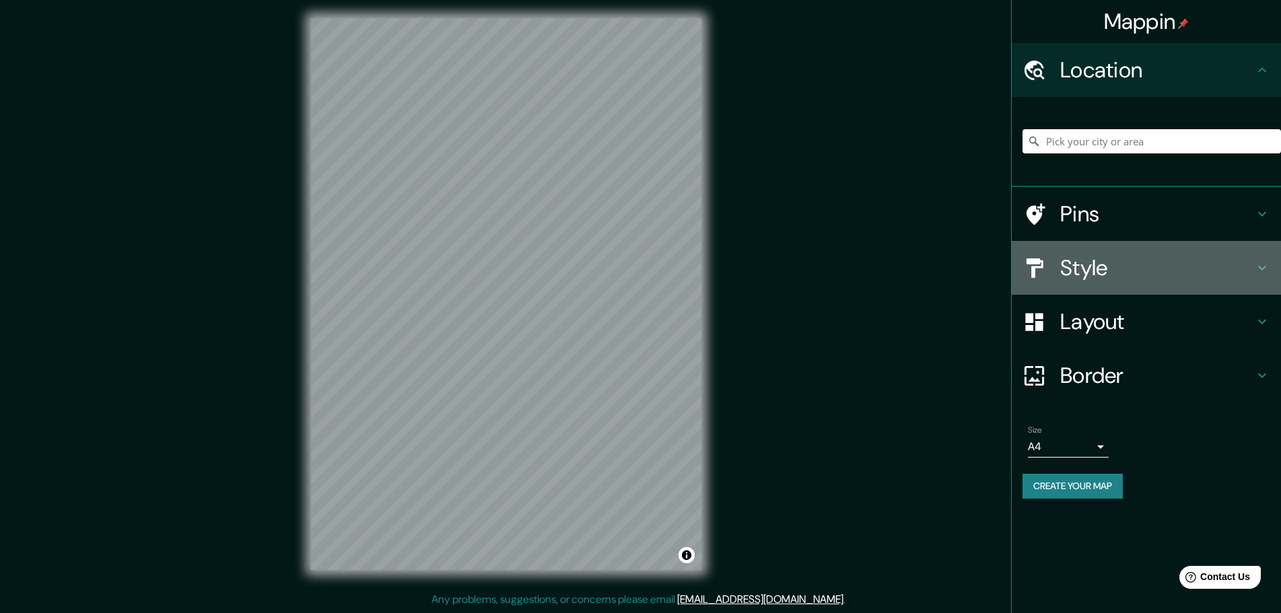
click at [1178, 274] on h4 "Style" at bounding box center [1157, 267] width 194 height 27
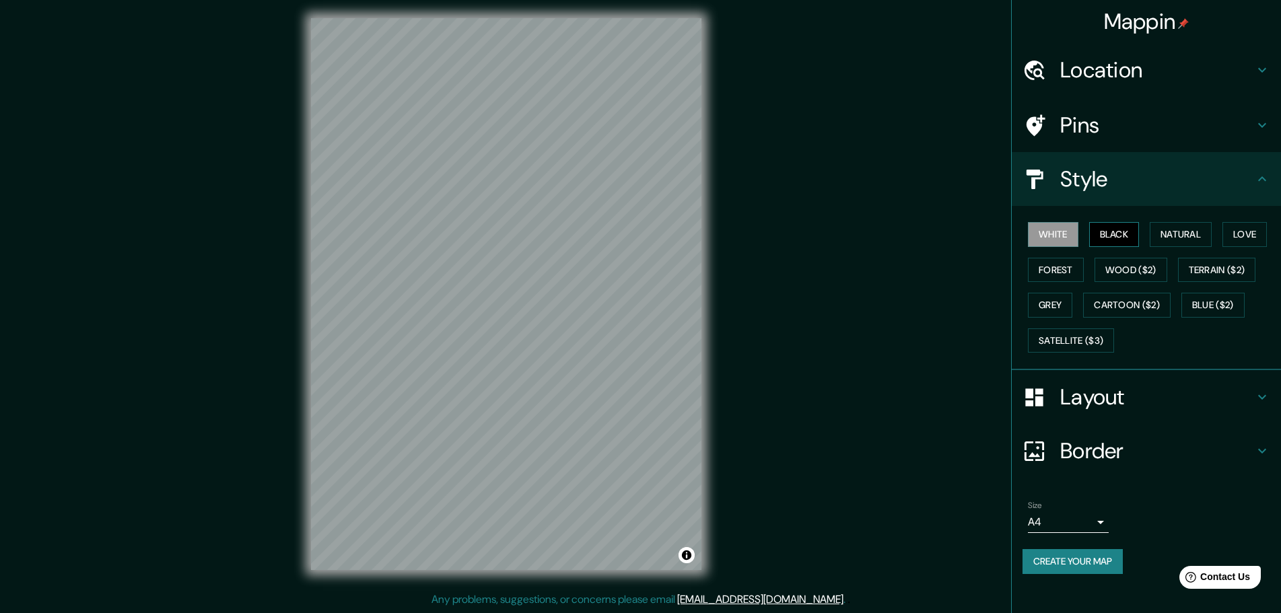
click at [1113, 231] on button "Black" at bounding box center [1114, 234] width 50 height 25
click at [1192, 237] on button "Natural" at bounding box center [1180, 234] width 62 height 25
click at [1256, 227] on button "Love" at bounding box center [1244, 234] width 44 height 25
click at [1042, 266] on button "Forest" at bounding box center [1056, 270] width 56 height 25
click at [1065, 312] on button "Grey" at bounding box center [1050, 305] width 44 height 25
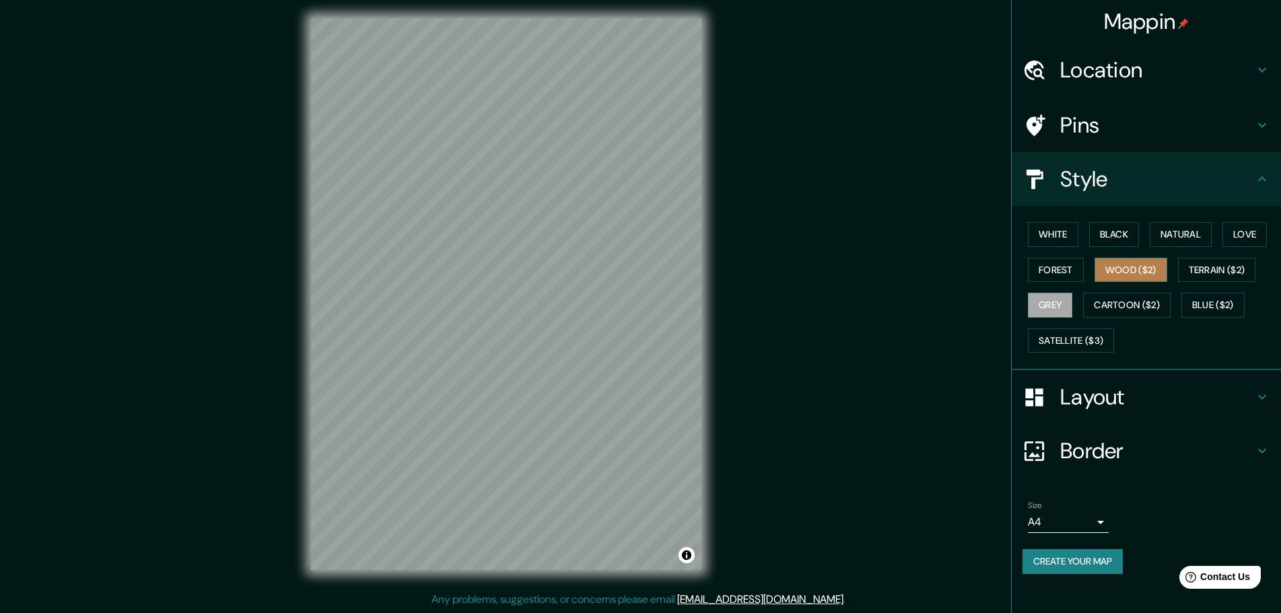
click at [1130, 279] on button "Wood ($2)" at bounding box center [1130, 270] width 73 height 25
click at [1229, 271] on button "Terrain ($2)" at bounding box center [1217, 270] width 78 height 25
drag, startPoint x: 1213, startPoint y: 299, endPoint x: 1157, endPoint y: 272, distance: 62.3
click at [1213, 299] on button "Blue ($2)" at bounding box center [1212, 305] width 63 height 25
click at [1151, 269] on button "Wood ($2)" at bounding box center [1130, 270] width 73 height 25
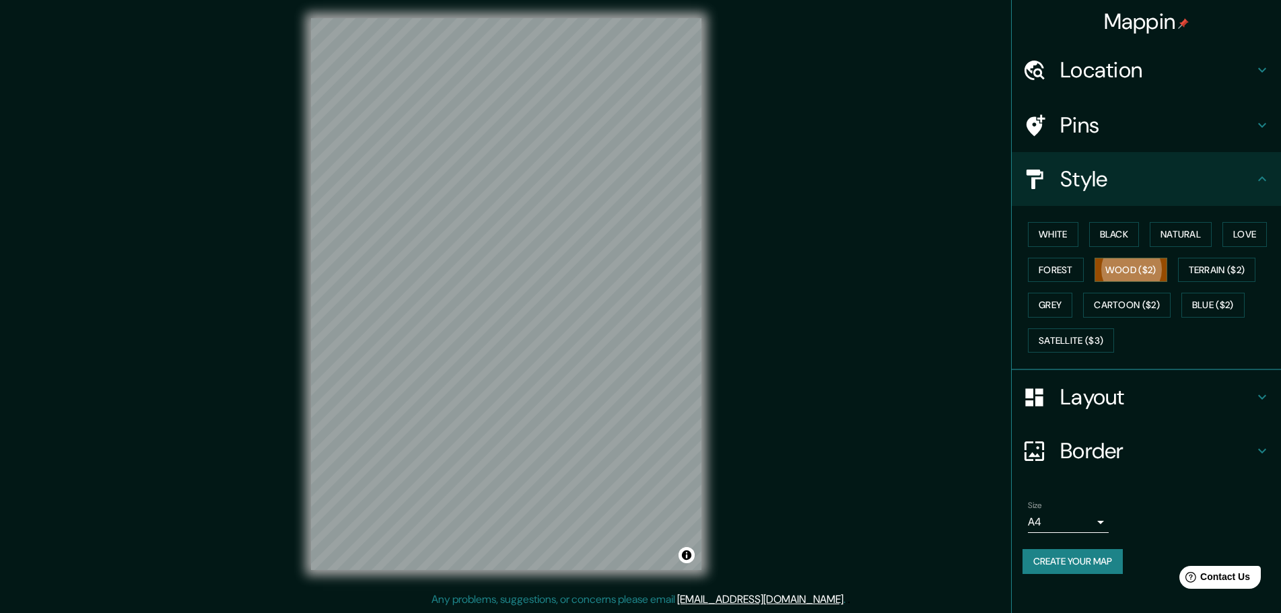
click at [1059, 571] on button "Create your map" at bounding box center [1072, 561] width 100 height 25
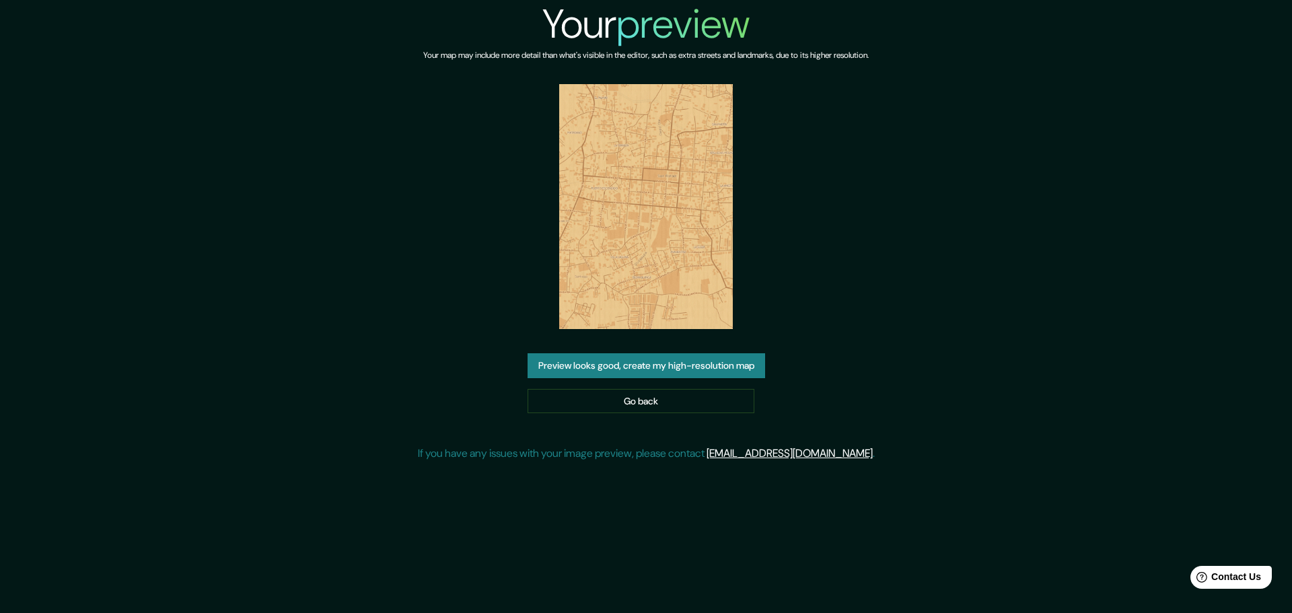
click at [639, 357] on button "Preview looks good, create my high-resolution map" at bounding box center [647, 365] width 238 height 25
click at [553, 413] on link "Go back" at bounding box center [641, 401] width 227 height 25
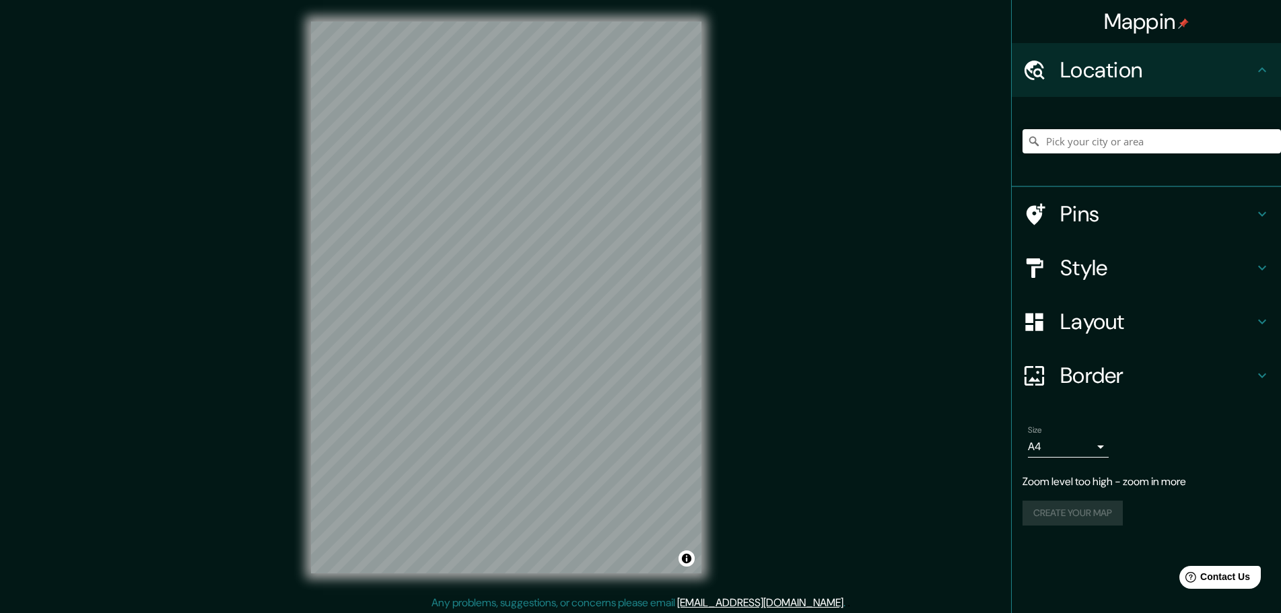
click at [1080, 271] on h4 "Style" at bounding box center [1157, 267] width 194 height 27
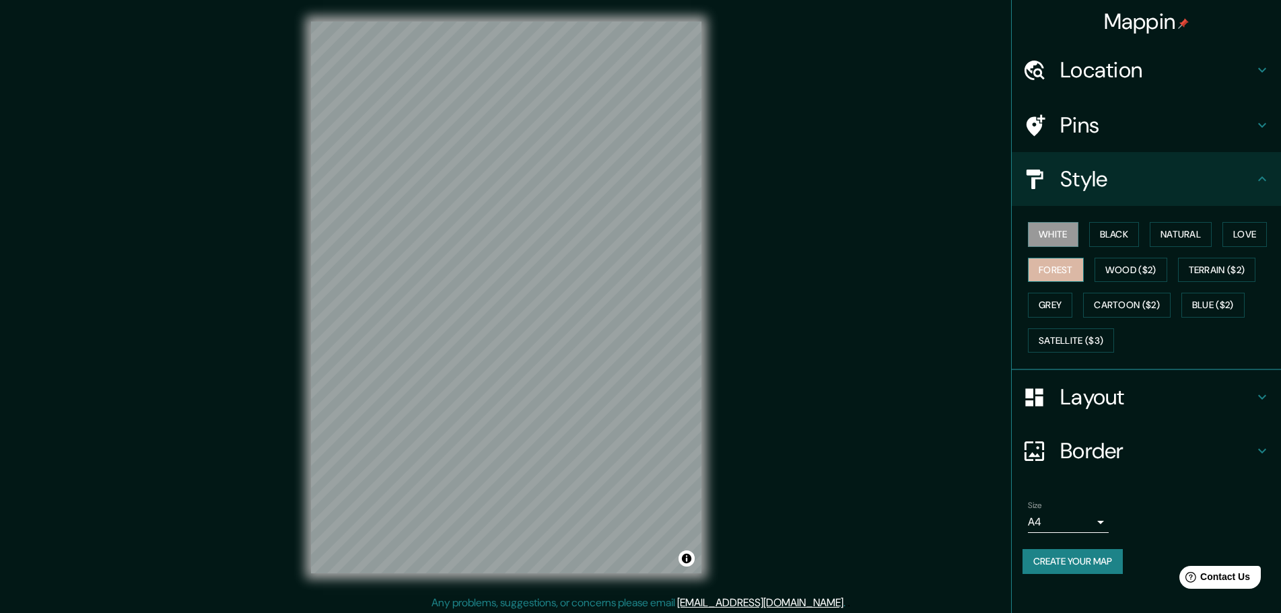
click at [1051, 265] on button "Forest" at bounding box center [1056, 270] width 56 height 25
click at [1038, 557] on button "Create your map" at bounding box center [1072, 561] width 100 height 25
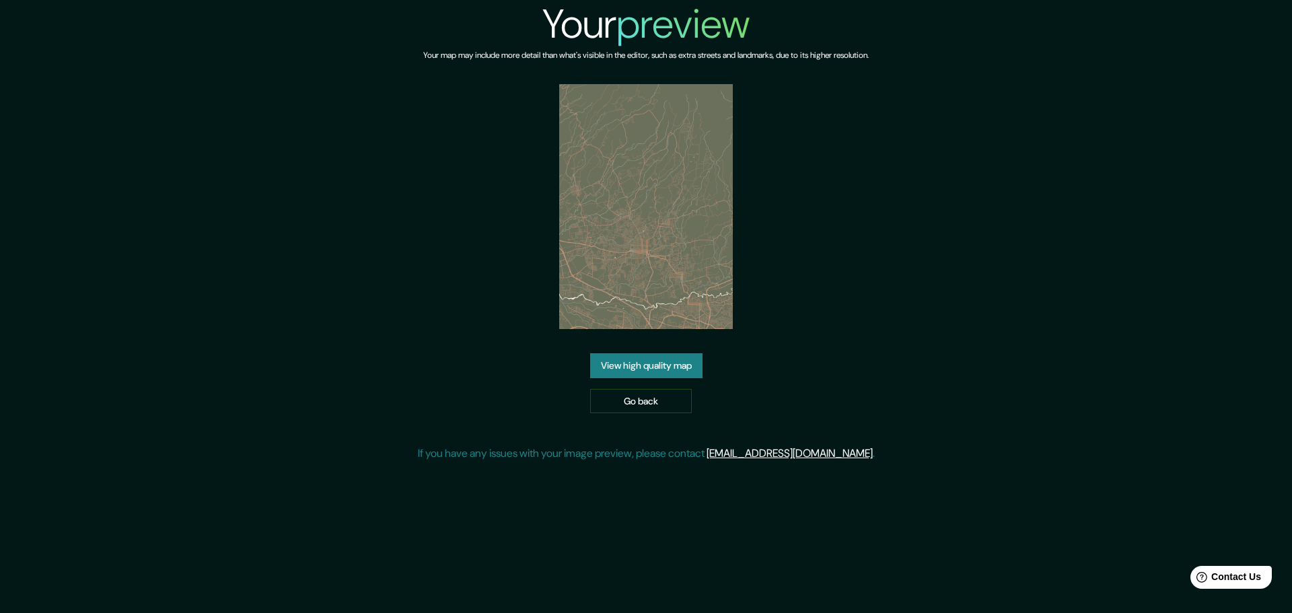
click at [664, 368] on link "View high quality map" at bounding box center [646, 365] width 112 height 25
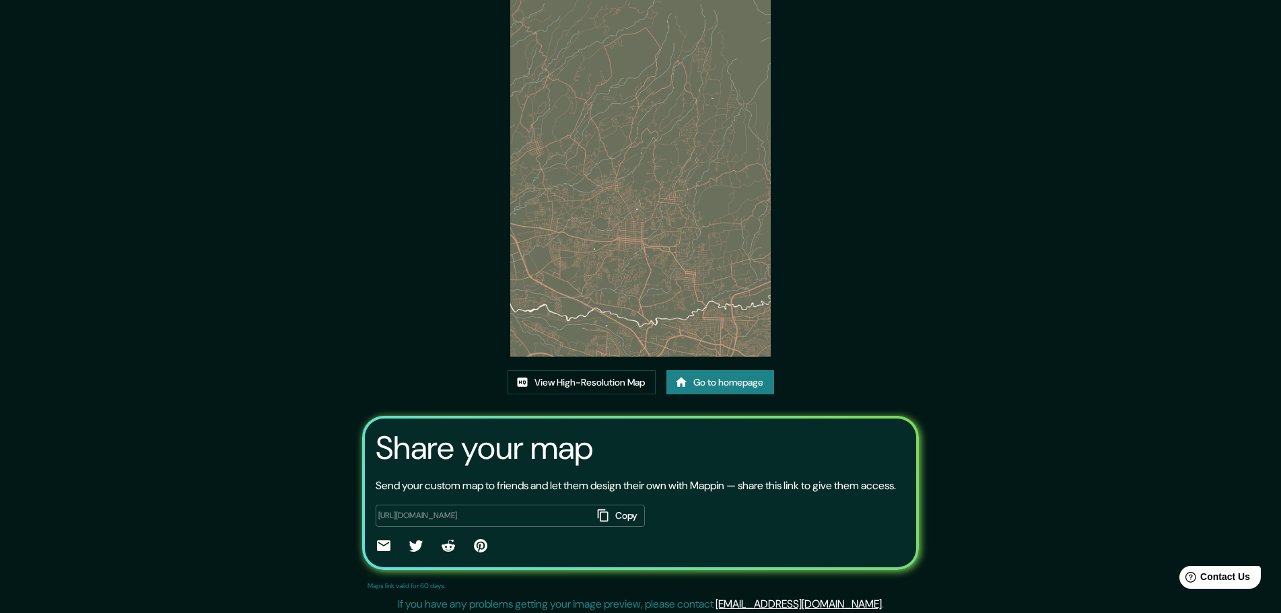
scroll to position [92, 0]
